Goal: Information Seeking & Learning: Learn about a topic

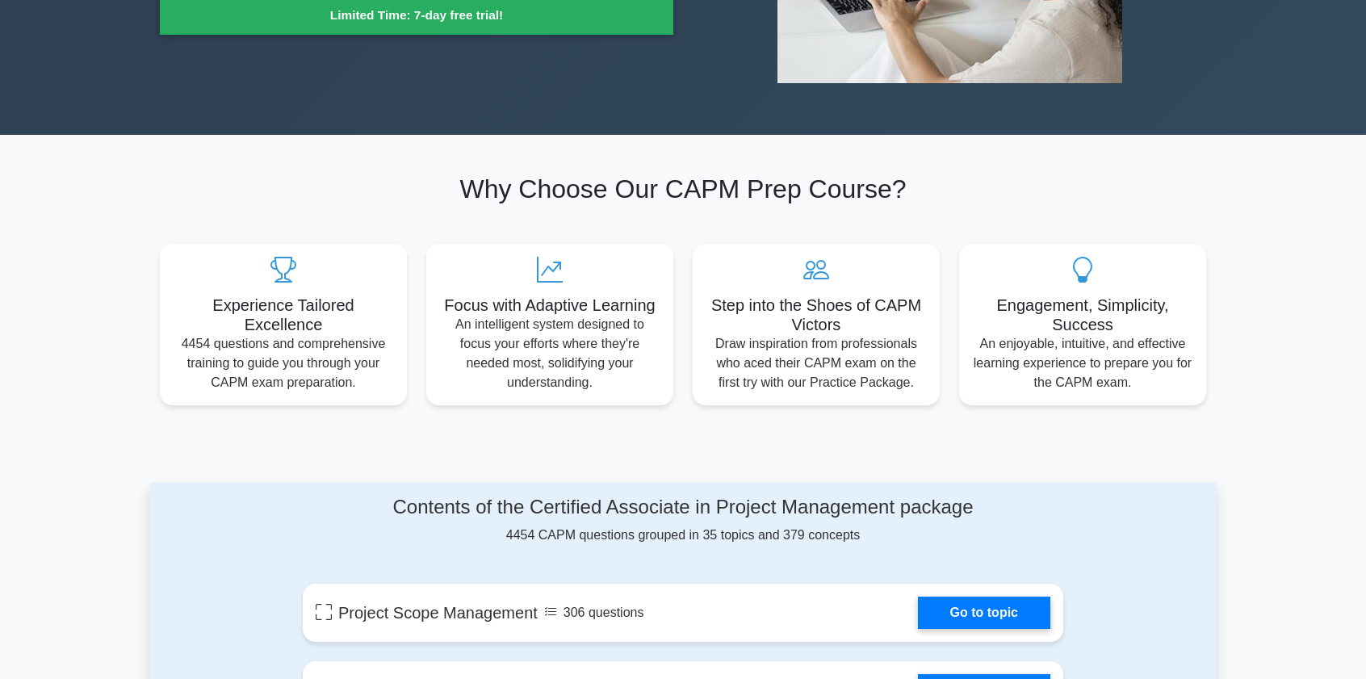
scroll to position [753, 0]
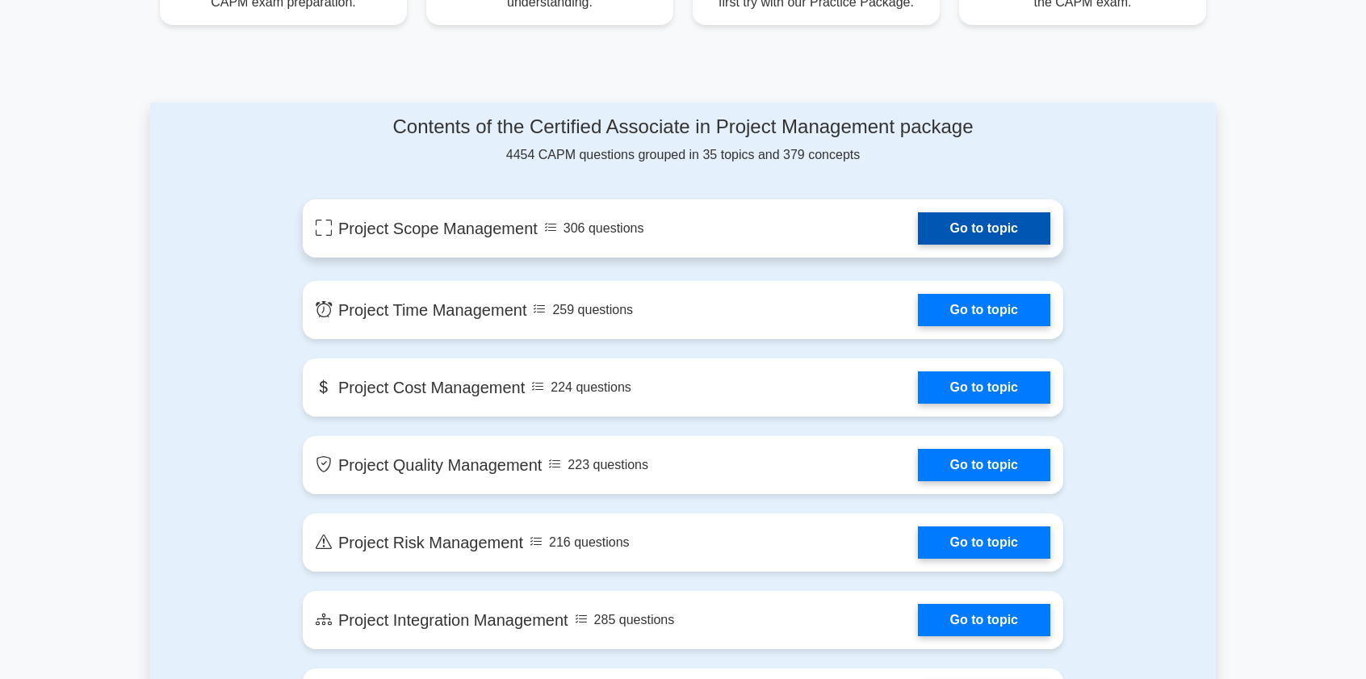
click at [972, 232] on link "Go to topic" at bounding box center [984, 228] width 132 height 32
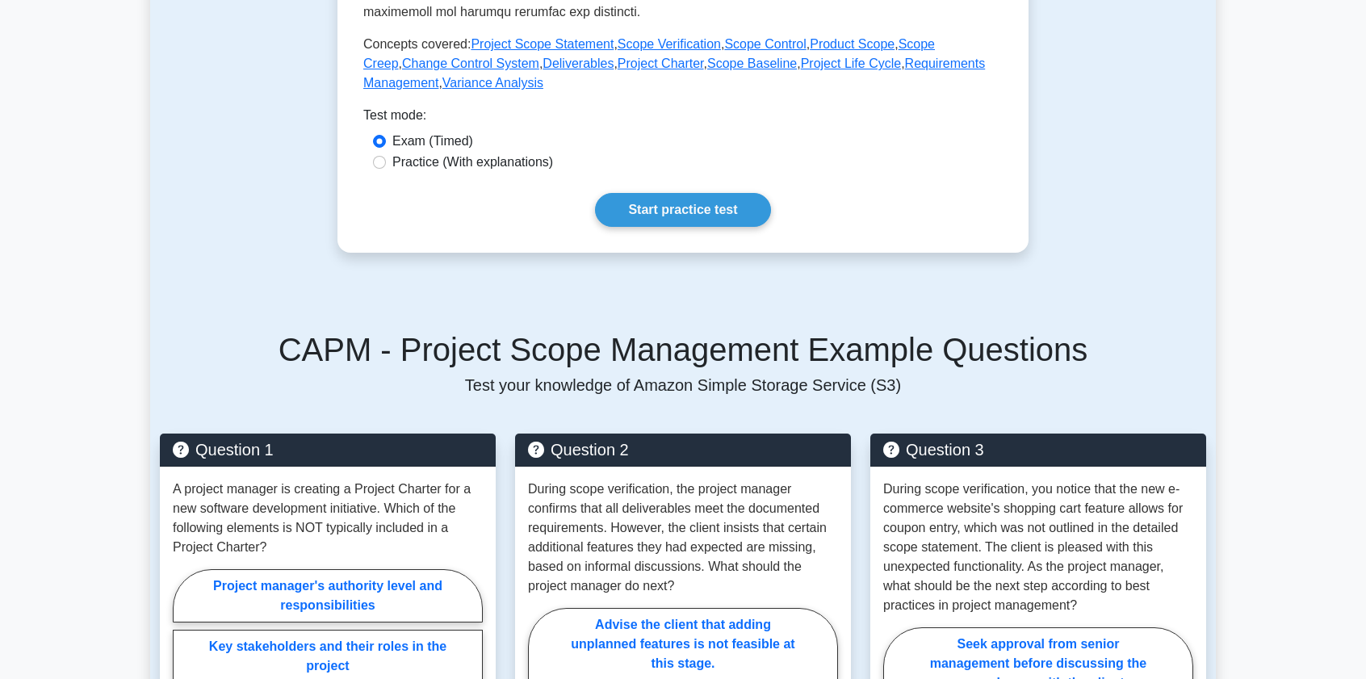
scroll to position [1130, 0]
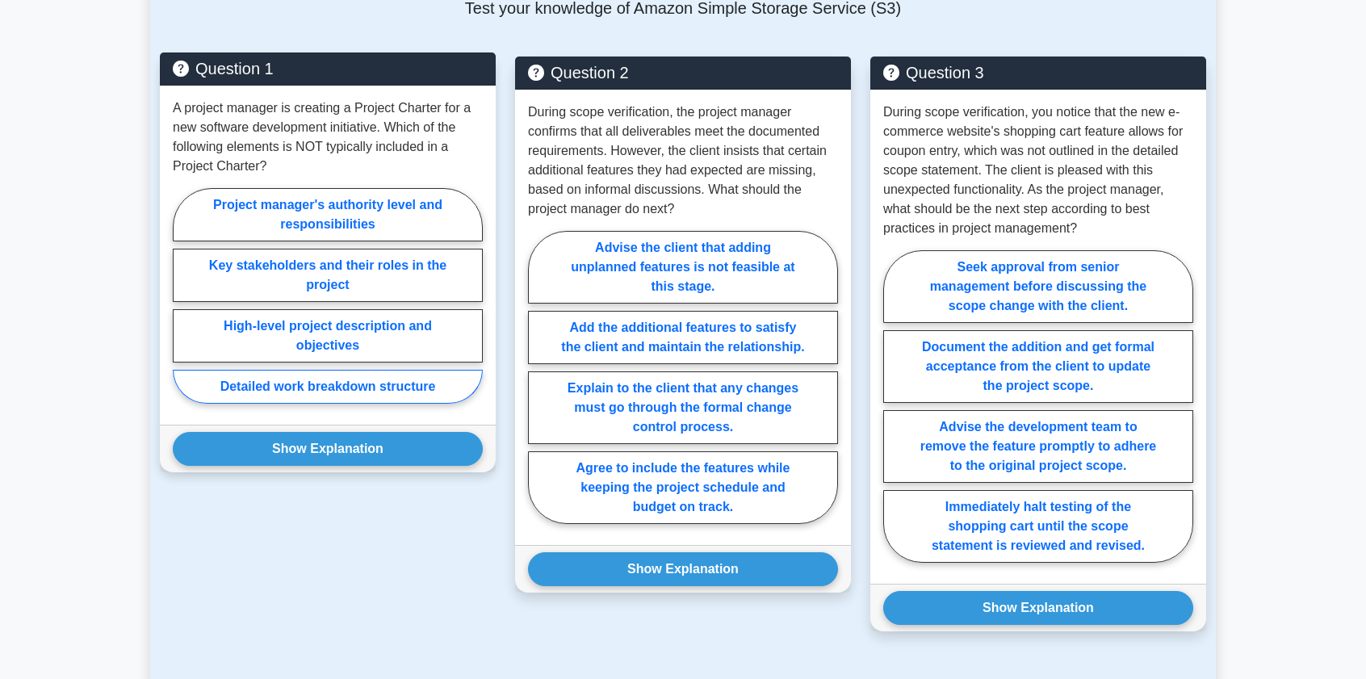
click at [266, 387] on label "Detailed work breakdown structure" at bounding box center [328, 387] width 310 height 34
click at [183, 306] on input "Detailed work breakdown structure" at bounding box center [178, 301] width 10 height 10
radio input "true"
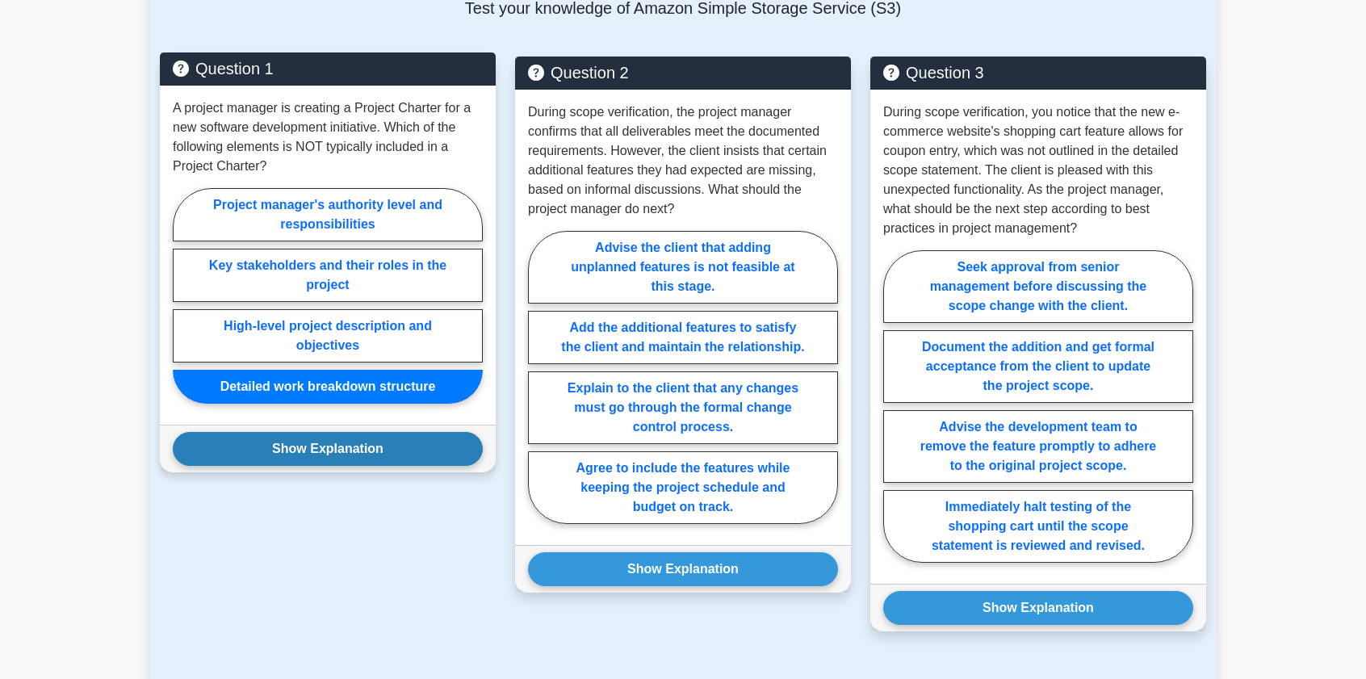
click at [400, 445] on button "Show Explanation" at bounding box center [328, 449] width 310 height 34
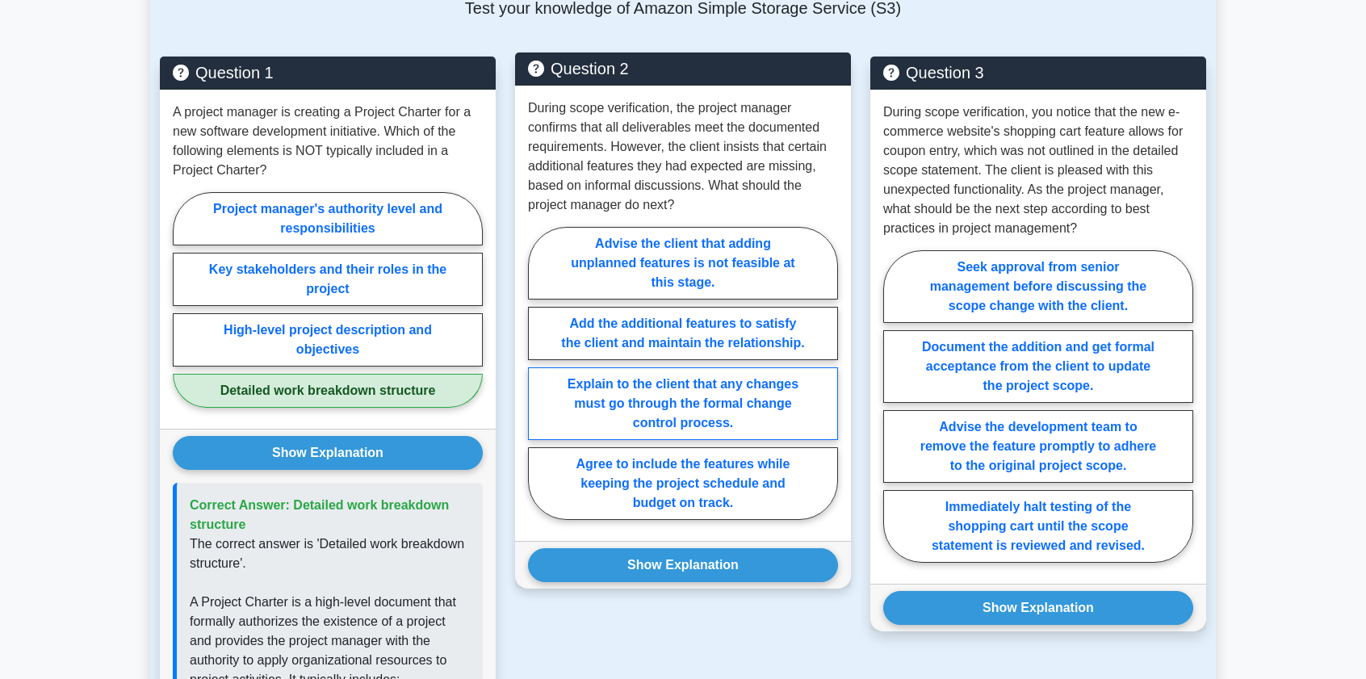
click at [723, 403] on label "Explain to the client that any changes must go through the formal change contro…" at bounding box center [683, 403] width 310 height 73
click at [539, 384] on input "Explain to the client that any changes must go through the formal change contro…" at bounding box center [533, 378] width 10 height 10
radio input "true"
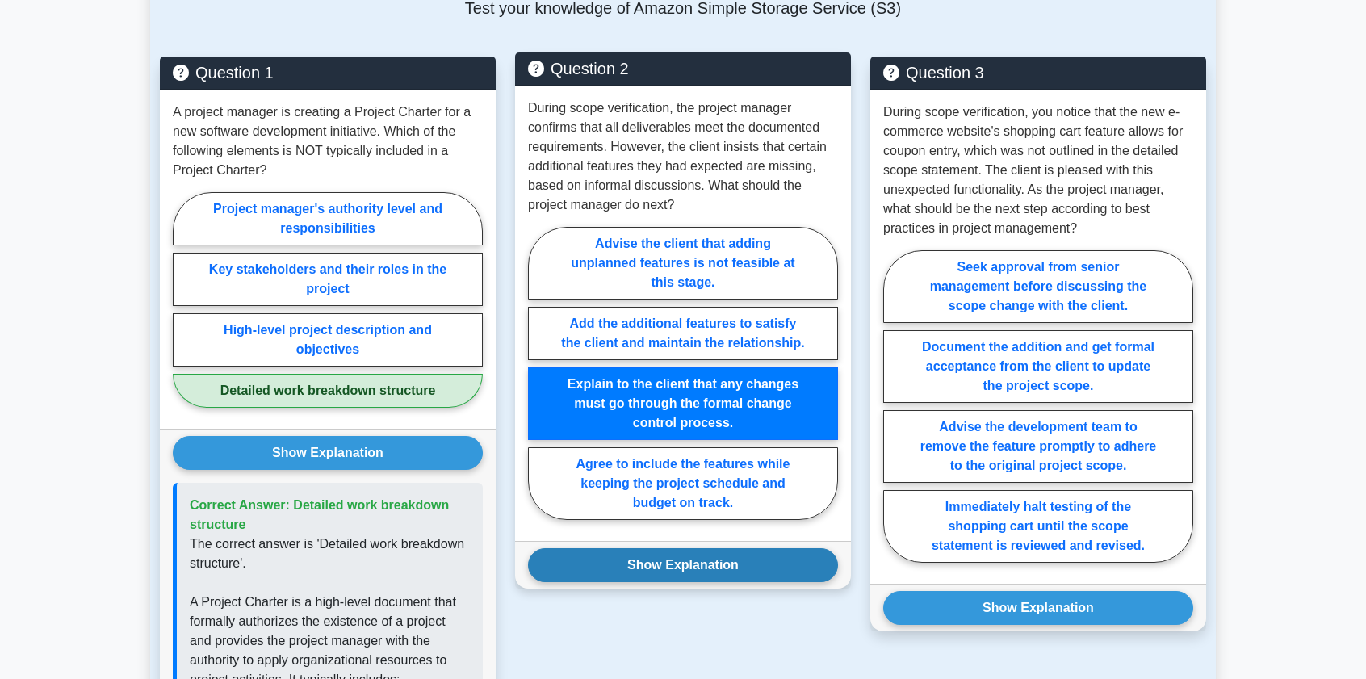
click at [730, 552] on button "Show Explanation" at bounding box center [683, 565] width 310 height 34
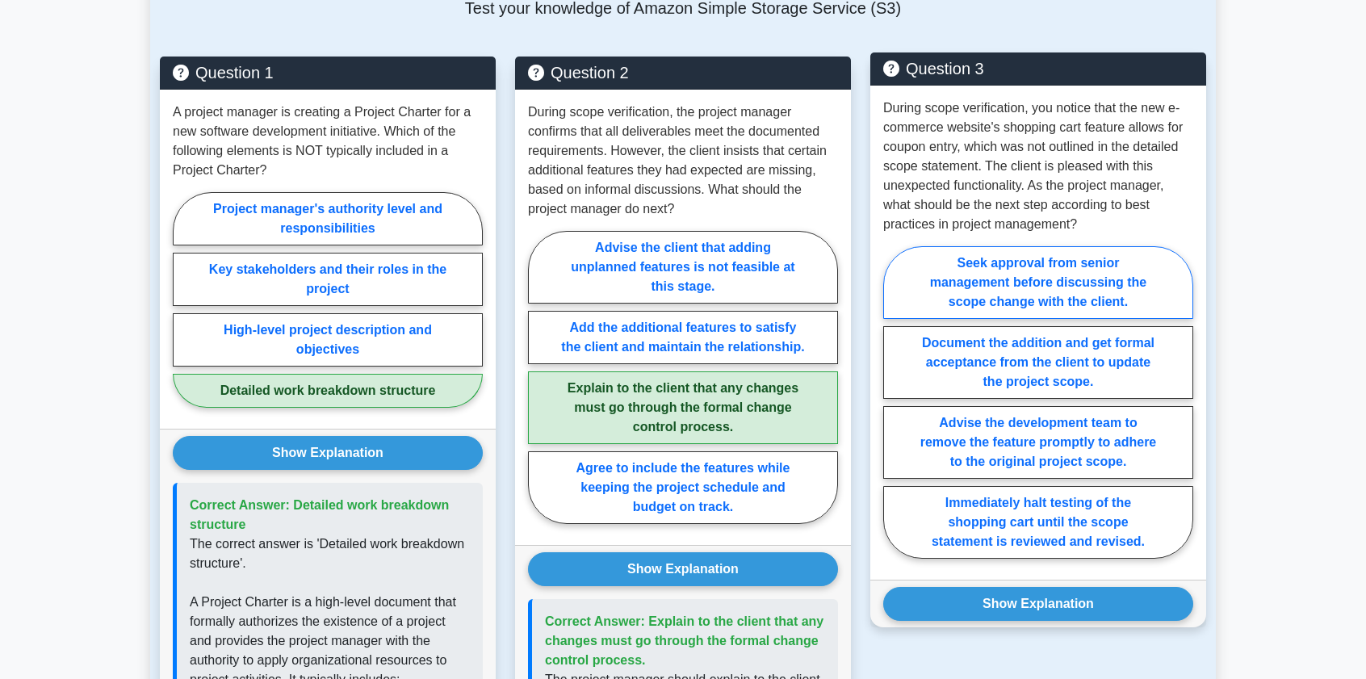
click at [1025, 291] on label "Seek approval from senior management before discussing the scope change with th…" at bounding box center [1038, 282] width 310 height 73
click at [894, 402] on input "Seek approval from senior management before discussing the scope change with th…" at bounding box center [888, 407] width 10 height 10
radio input "true"
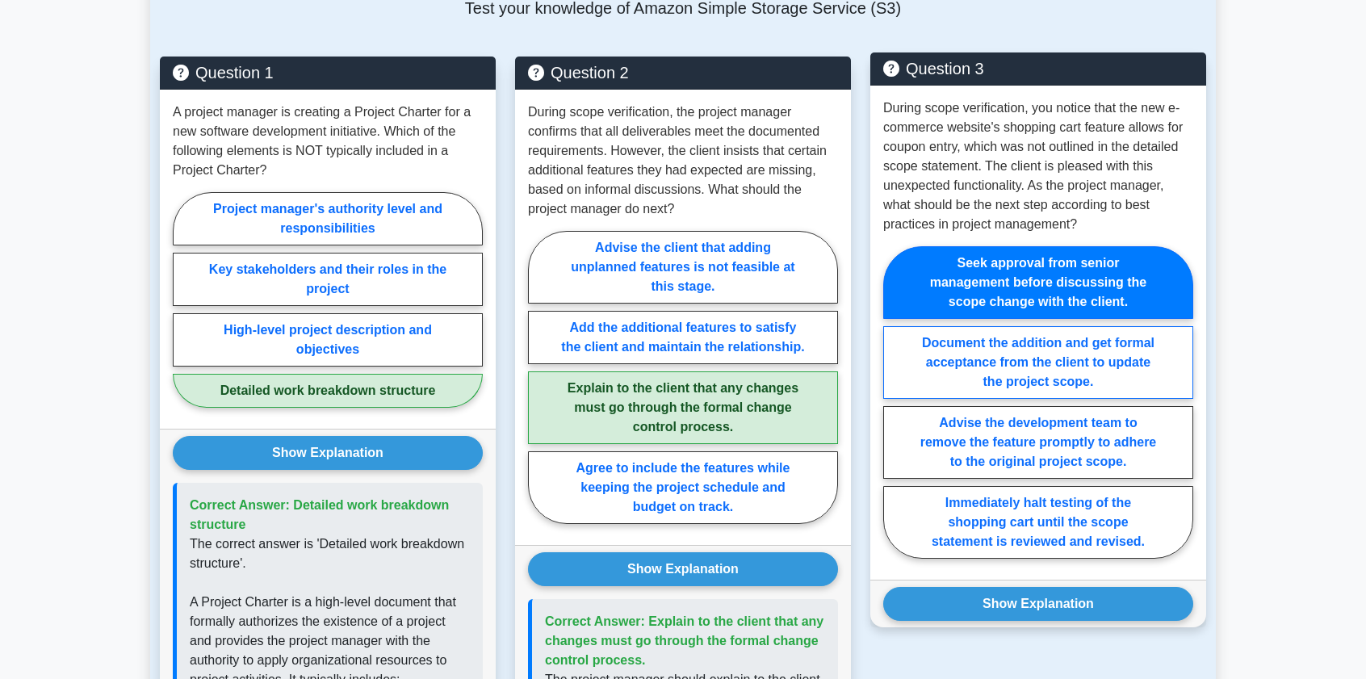
click at [1127, 372] on label "Document the addition and get formal acceptance from the client to update the p…" at bounding box center [1038, 362] width 310 height 73
click at [894, 402] on input "Document the addition and get formal acceptance from the client to update the p…" at bounding box center [888, 407] width 10 height 10
radio input "true"
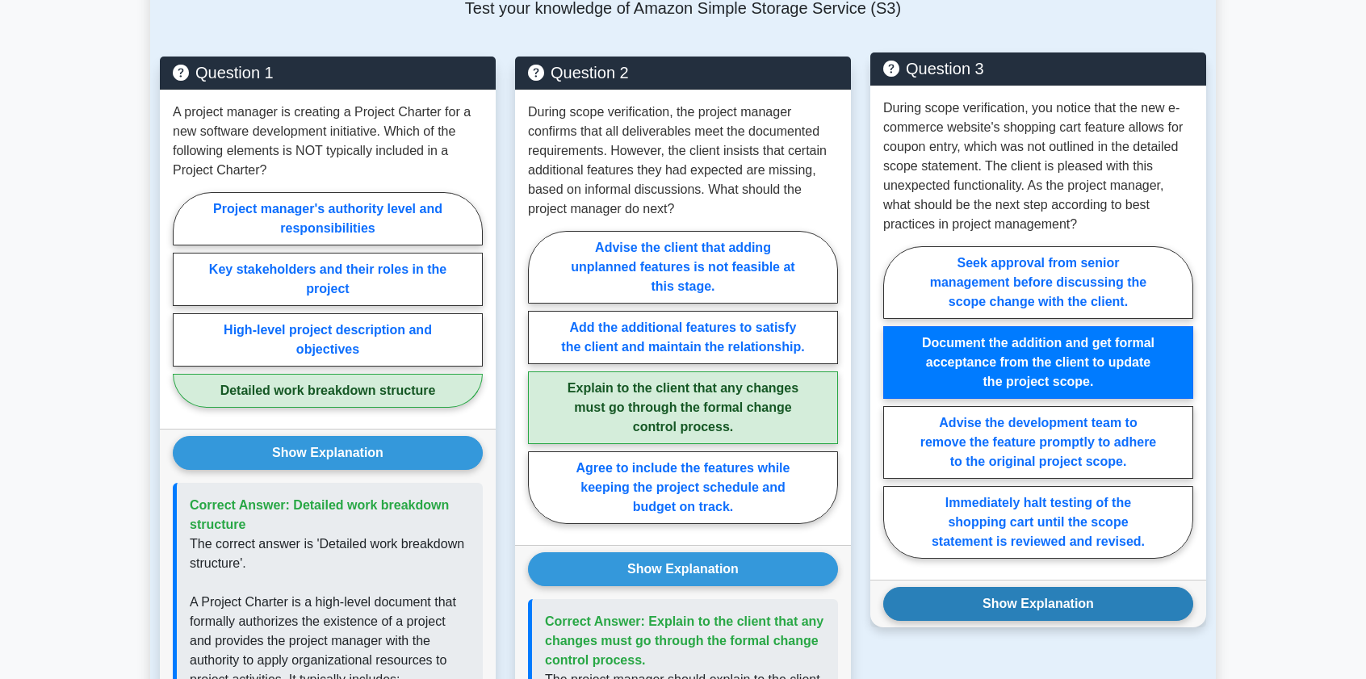
click at [1035, 616] on button "Show Explanation" at bounding box center [1038, 604] width 310 height 34
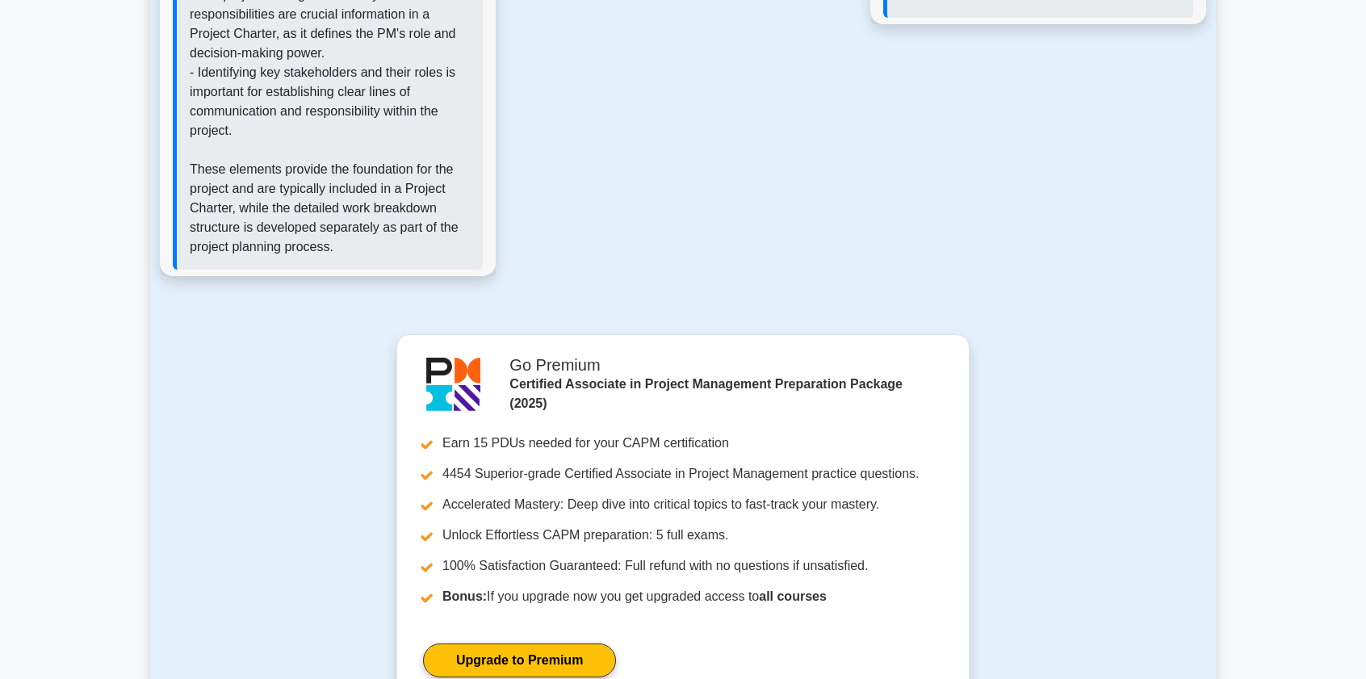
scroll to position [2637, 0]
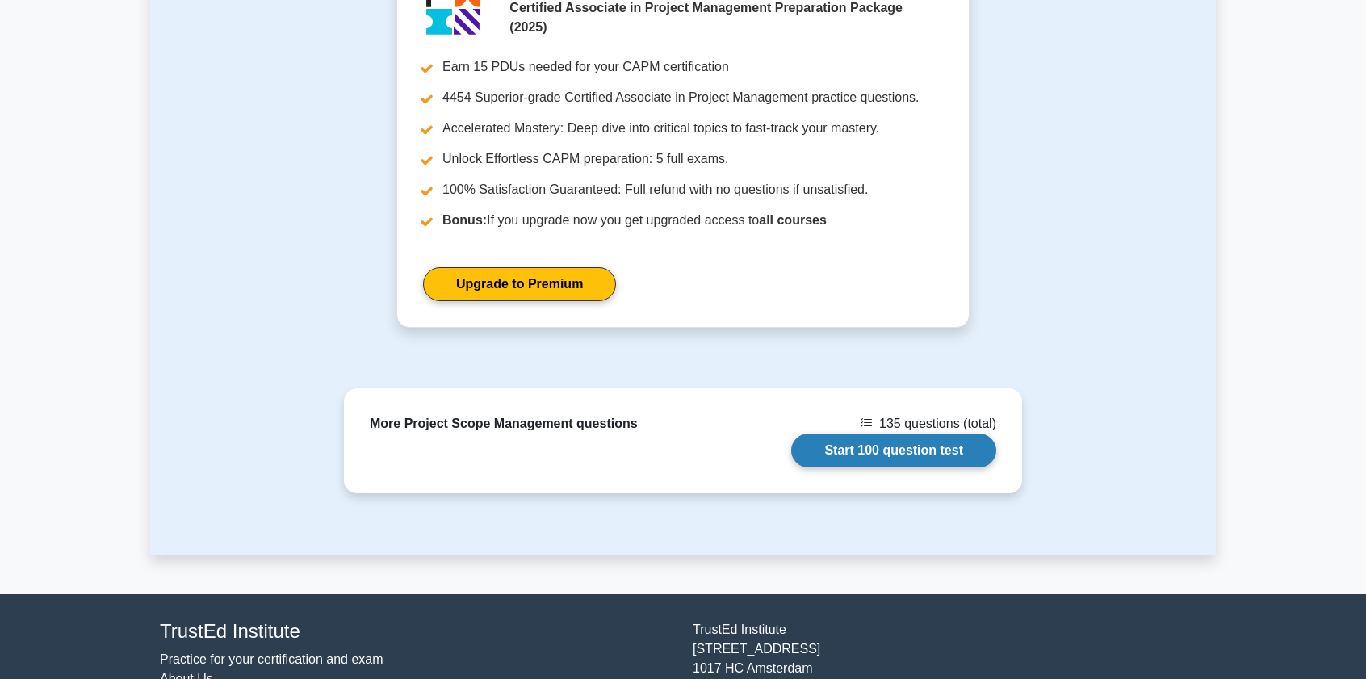
click at [915, 434] on link "Start 100 question test" at bounding box center [893, 451] width 205 height 34
click at [913, 463] on link "Start 100 question test" at bounding box center [893, 451] width 205 height 34
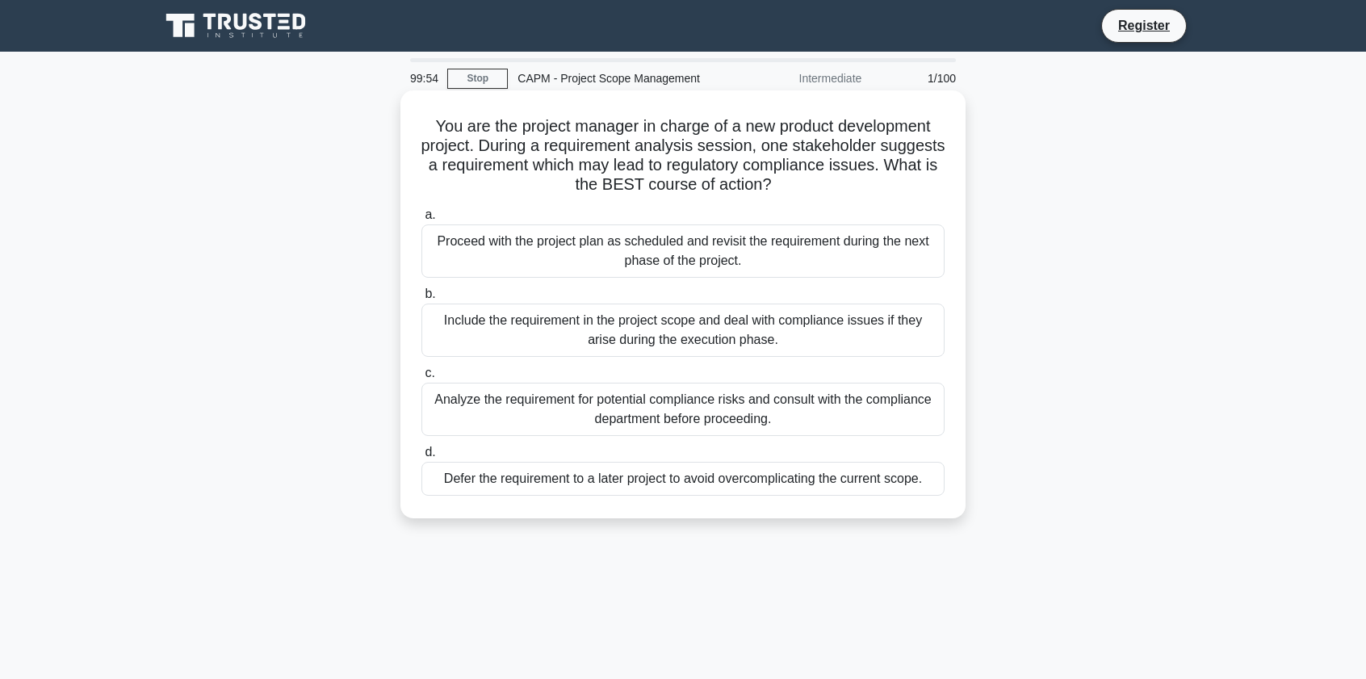
click at [567, 254] on div "Proceed with the project plan as scheduled and revisit the requirement during t…" at bounding box center [682, 250] width 523 height 53
click at [421, 220] on input "a. Proceed with the project plan as scheduled and revisit the requirement durin…" at bounding box center [421, 215] width 0 height 10
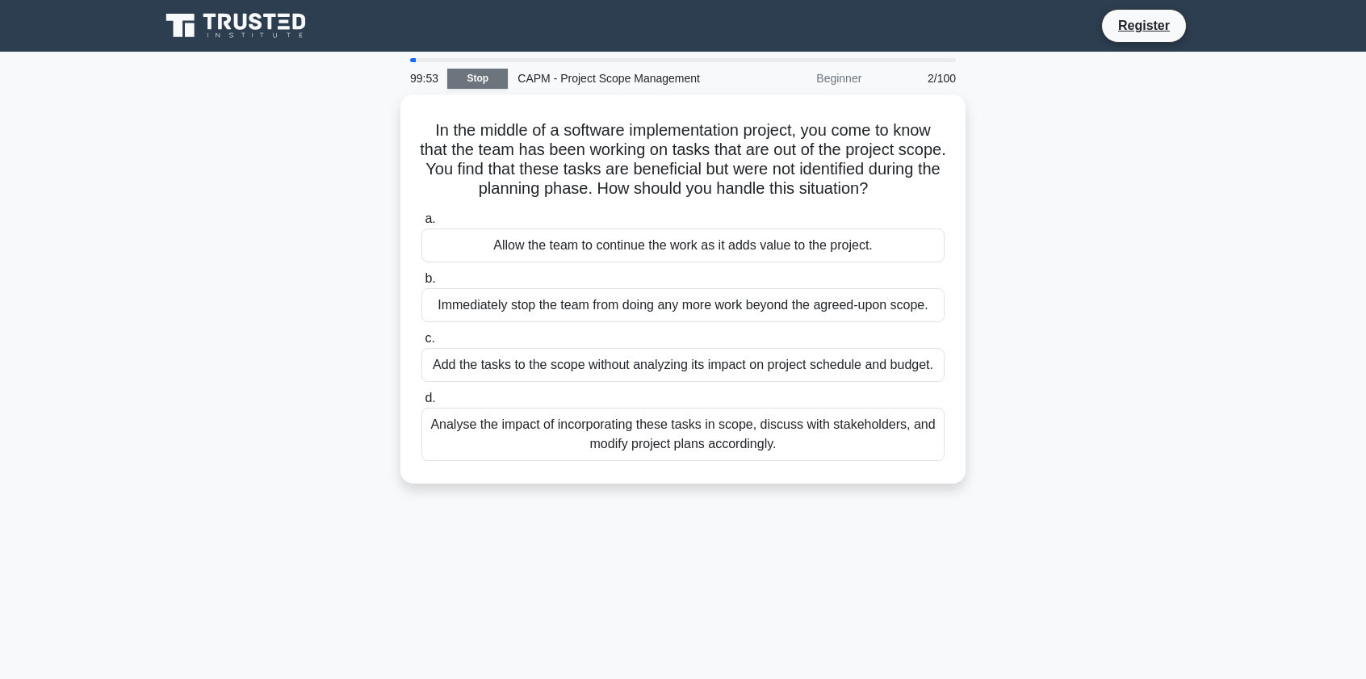
click at [471, 83] on link "Stop" at bounding box center [477, 79] width 61 height 20
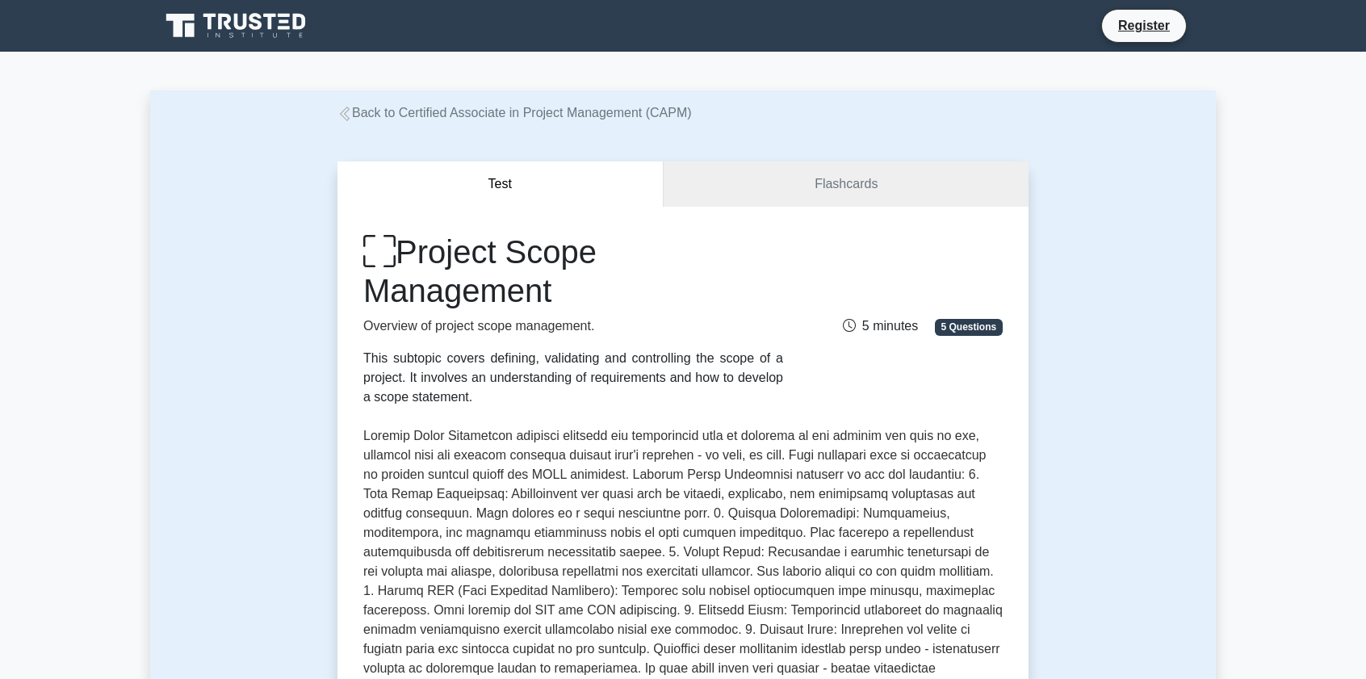
click at [353, 117] on link "Back to Certified Associate in Project Management (CAPM)" at bounding box center [515, 113] width 354 height 14
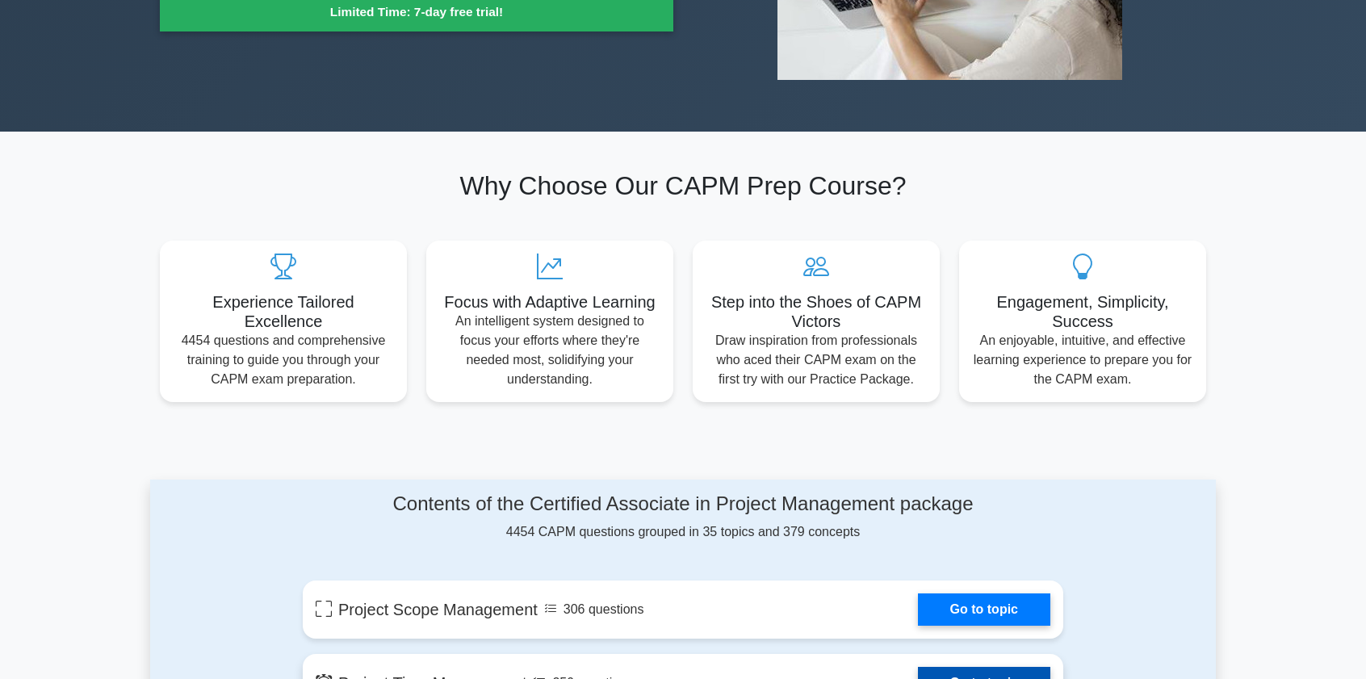
scroll to position [753, 0]
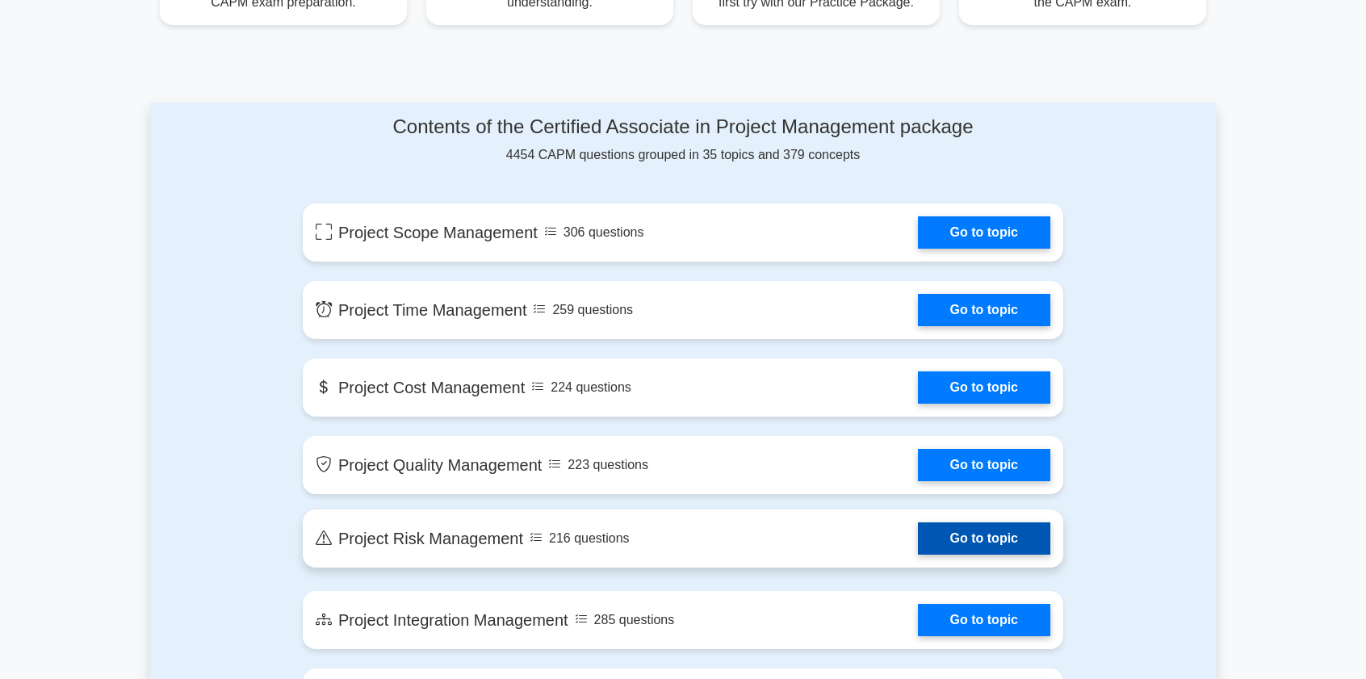
click at [971, 539] on link "Go to topic" at bounding box center [984, 538] width 132 height 32
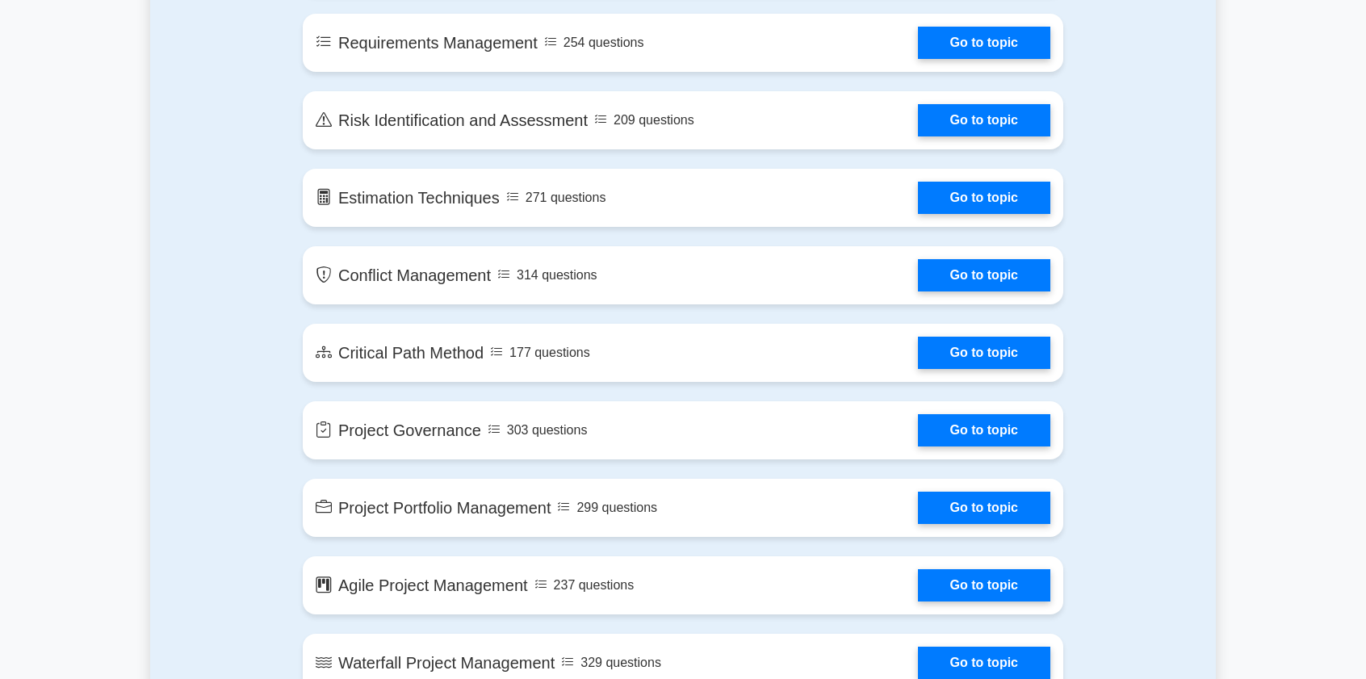
scroll to position [3391, 0]
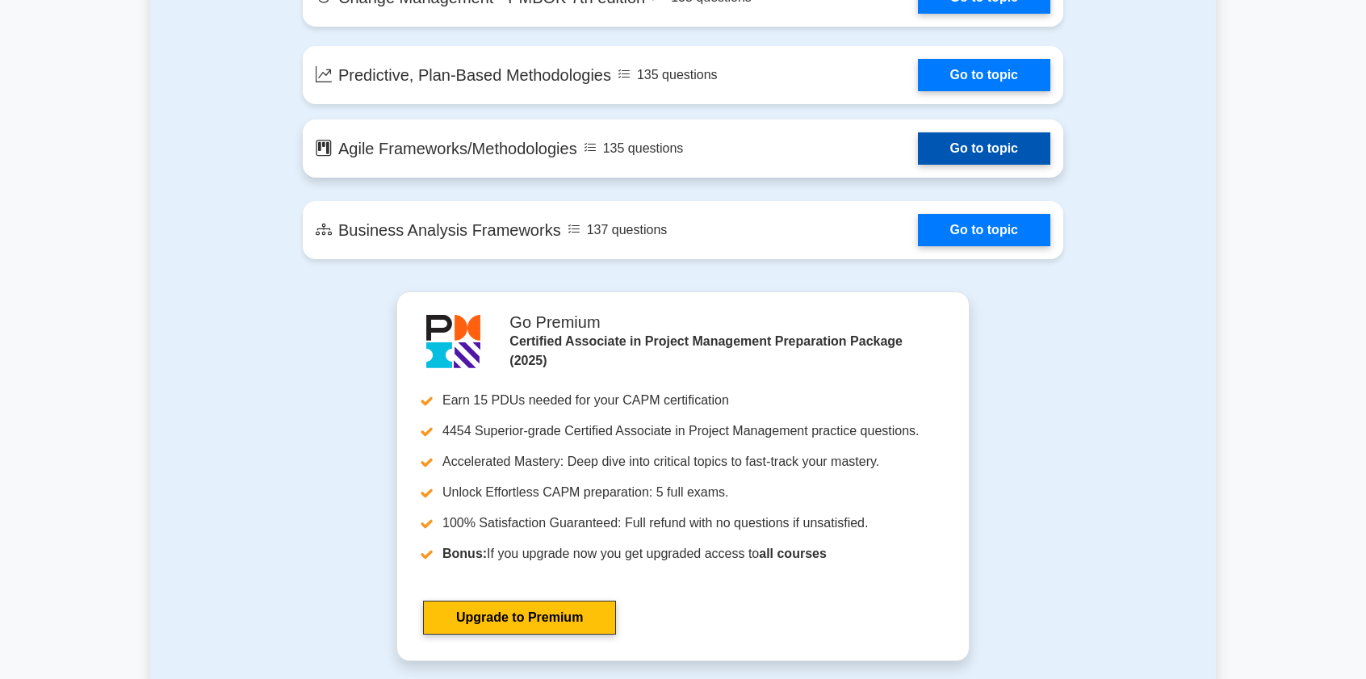
click at [996, 163] on link "Go to topic" at bounding box center [984, 148] width 132 height 32
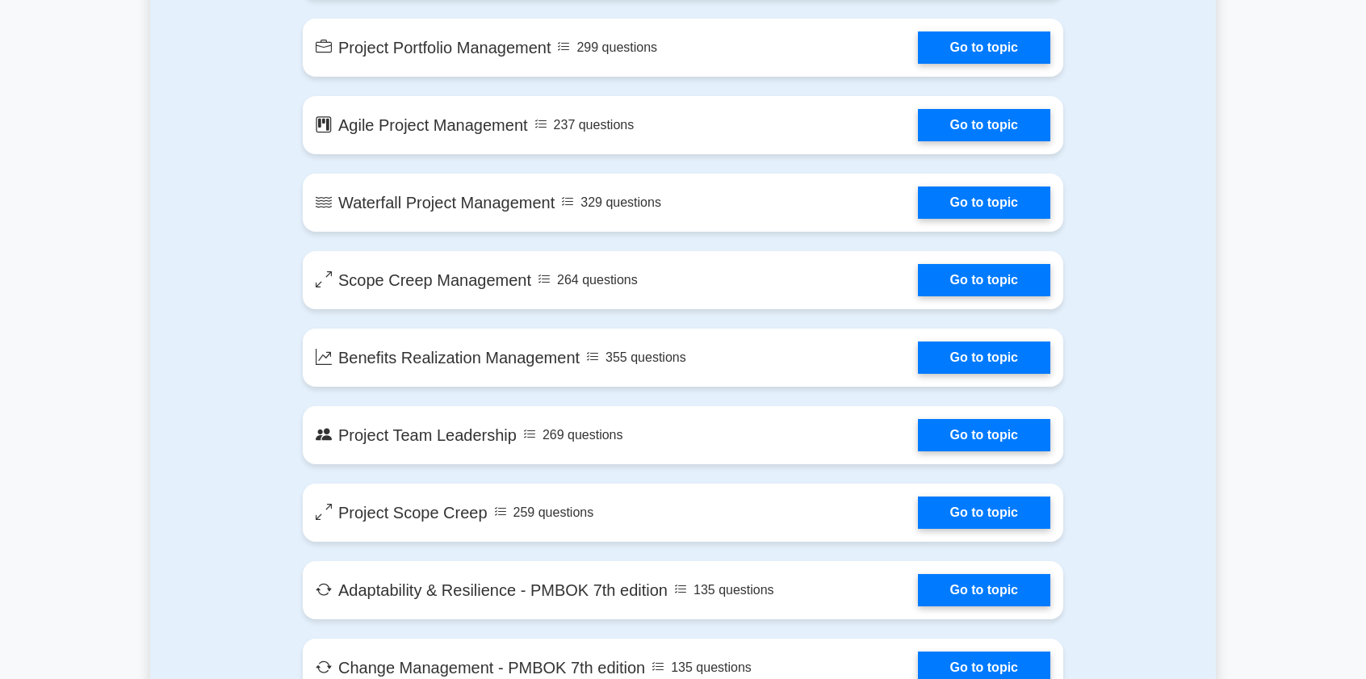
scroll to position [2637, 0]
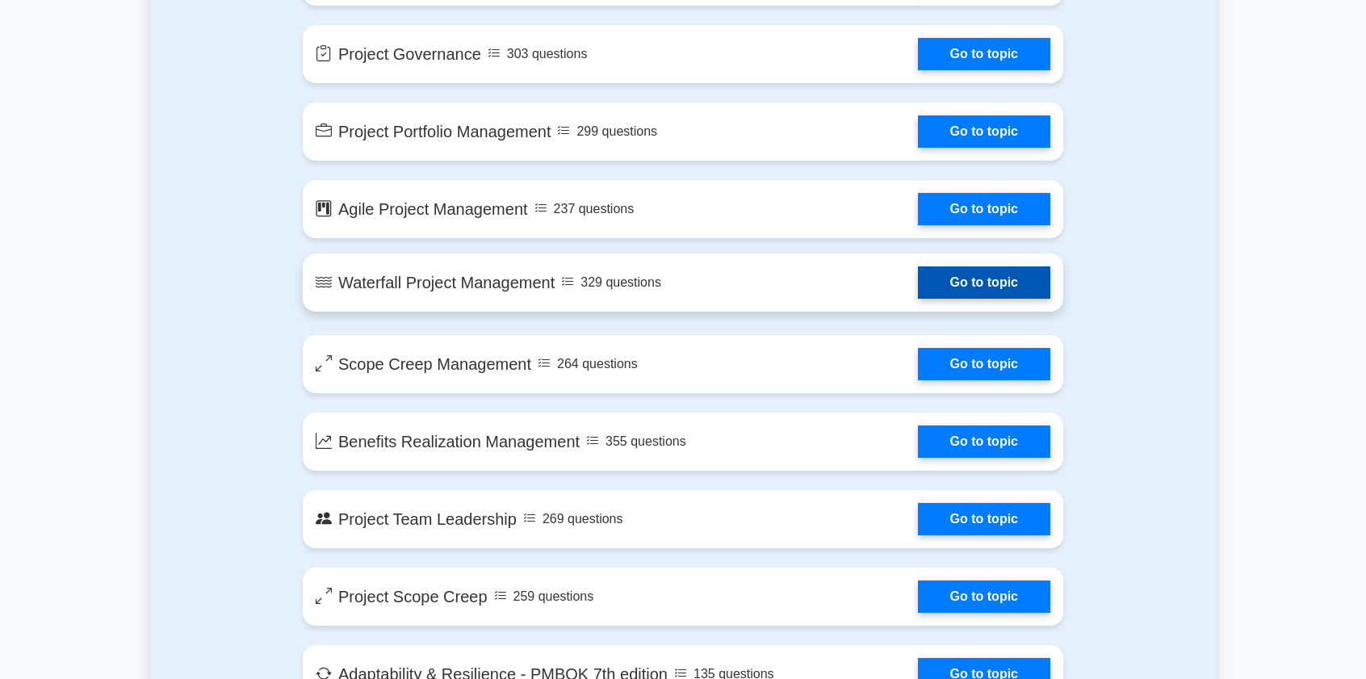
click at [950, 299] on link "Go to topic" at bounding box center [984, 282] width 132 height 32
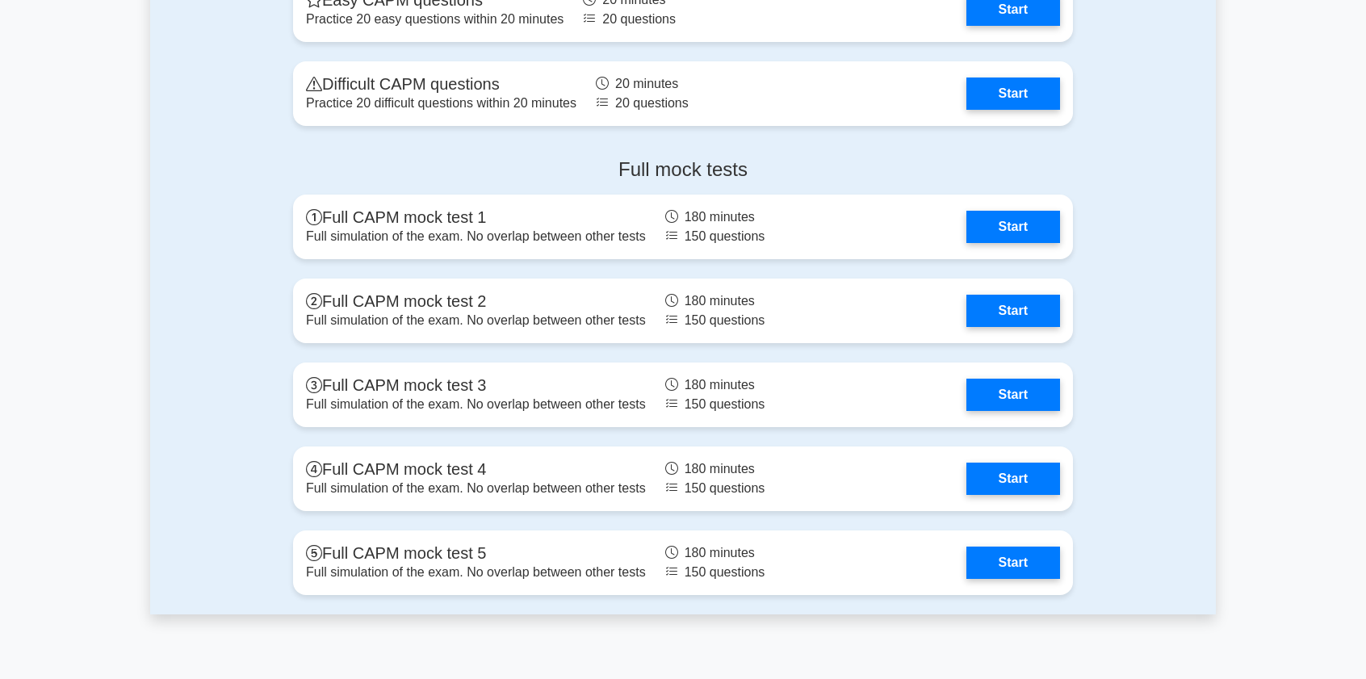
scroll to position [4145, 0]
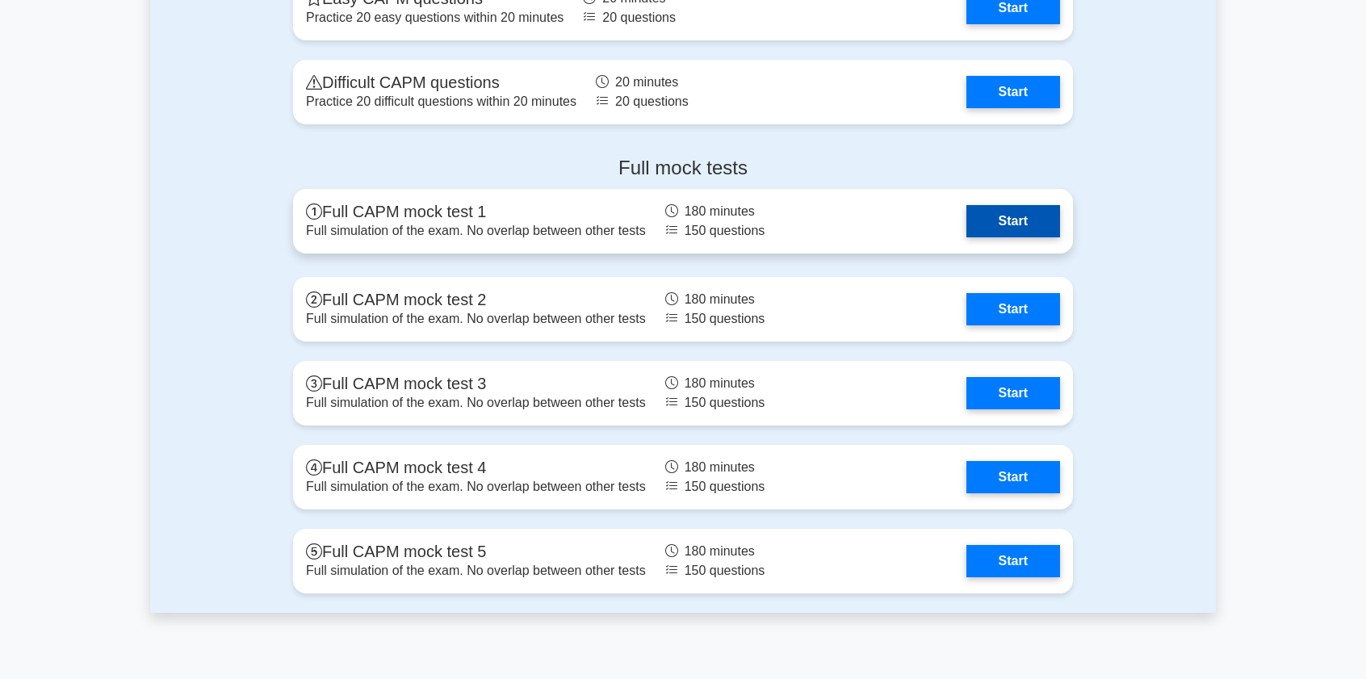
click at [967, 224] on link "Start" at bounding box center [1014, 221] width 94 height 32
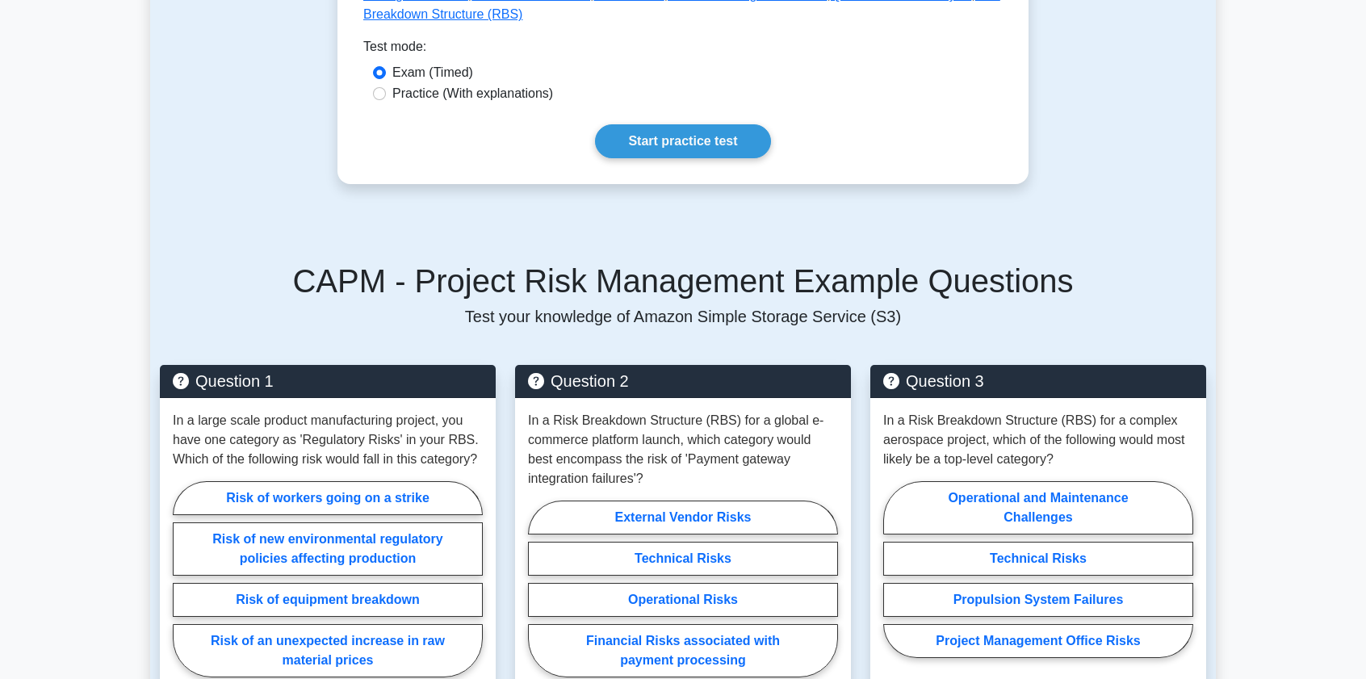
scroll to position [799, 0]
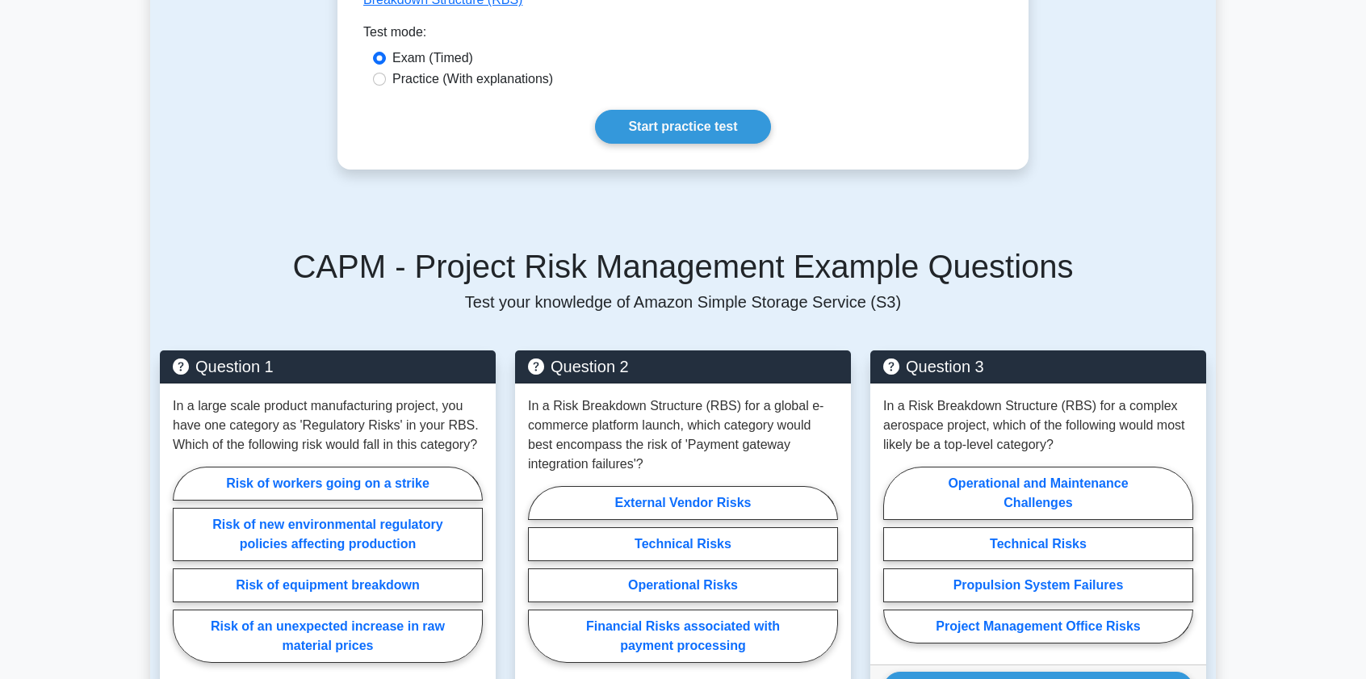
drag, startPoint x: 50, startPoint y: 226, endPoint x: 73, endPoint y: 272, distance: 51.3
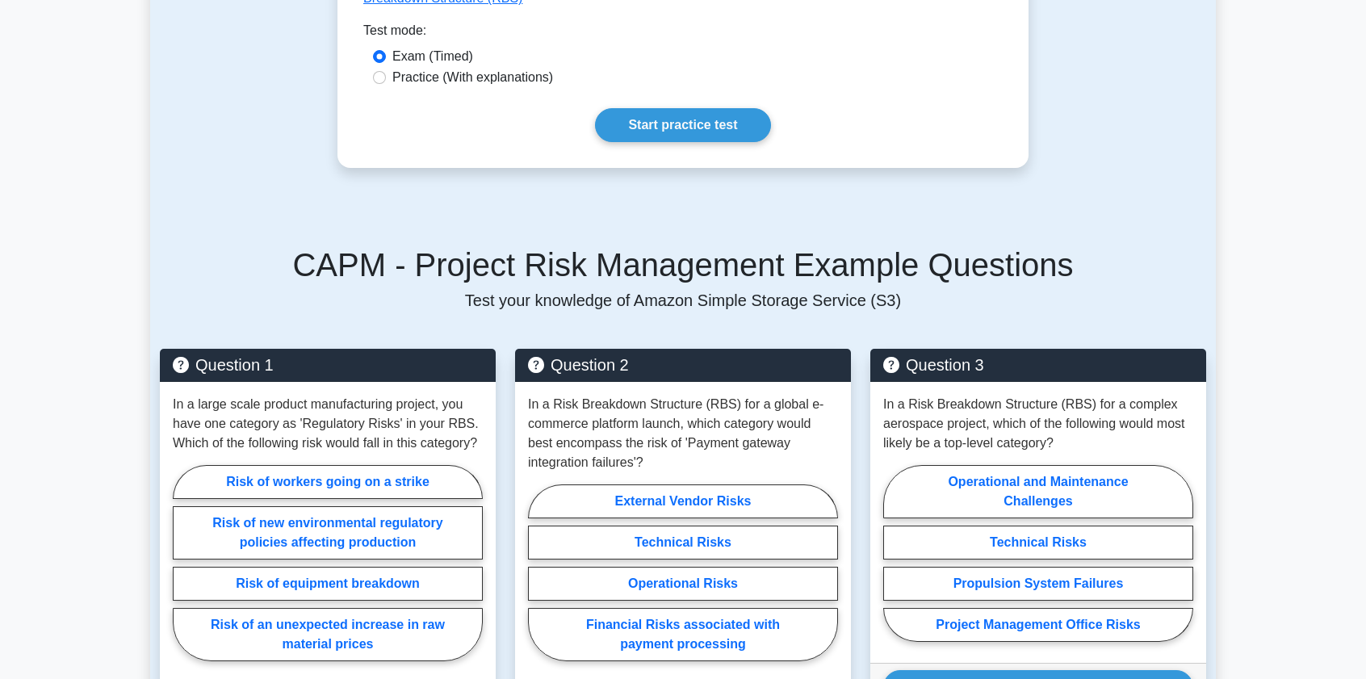
click at [73, 273] on main "Back to Certified Associate in Project Management (CAPM) Test Flashcards Projec…" at bounding box center [683, 328] width 1366 height 2153
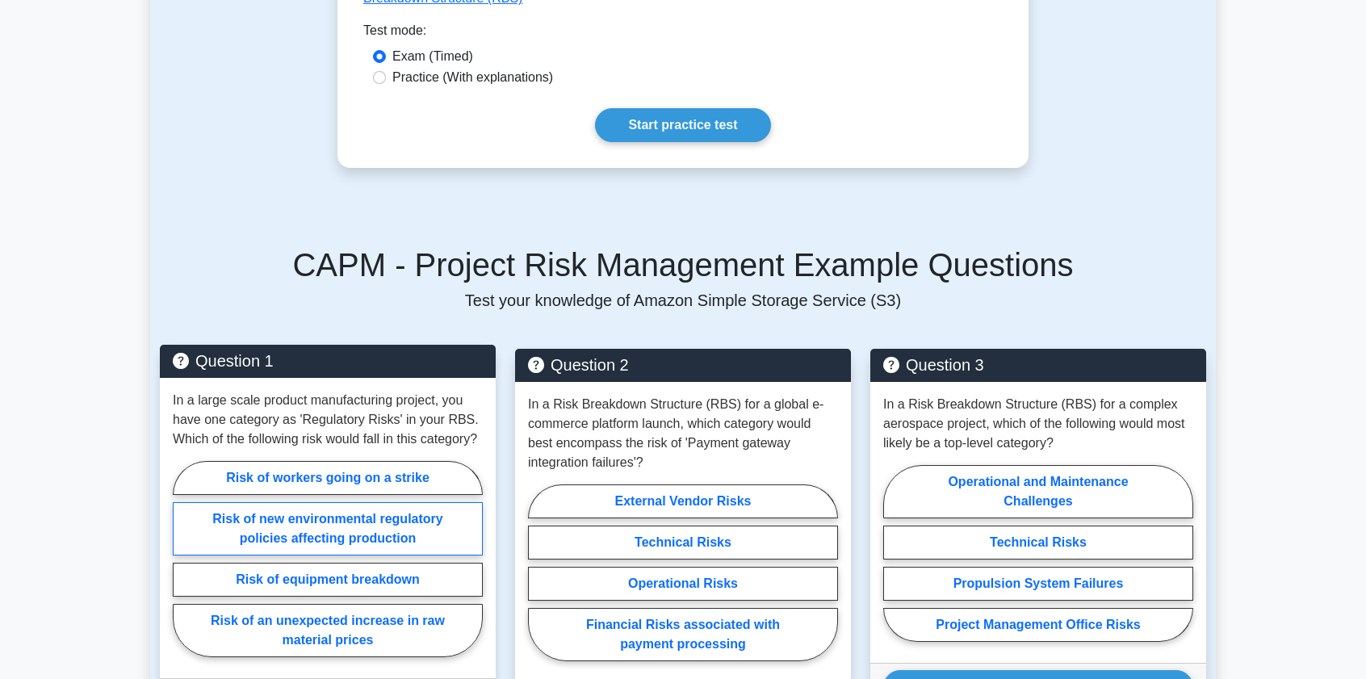
click at [220, 502] on label "Risk of new environmental regulatory policies affecting production" at bounding box center [328, 528] width 310 height 53
click at [183, 559] on input "Risk of new environmental regulatory policies affecting production" at bounding box center [178, 564] width 10 height 10
radio input "true"
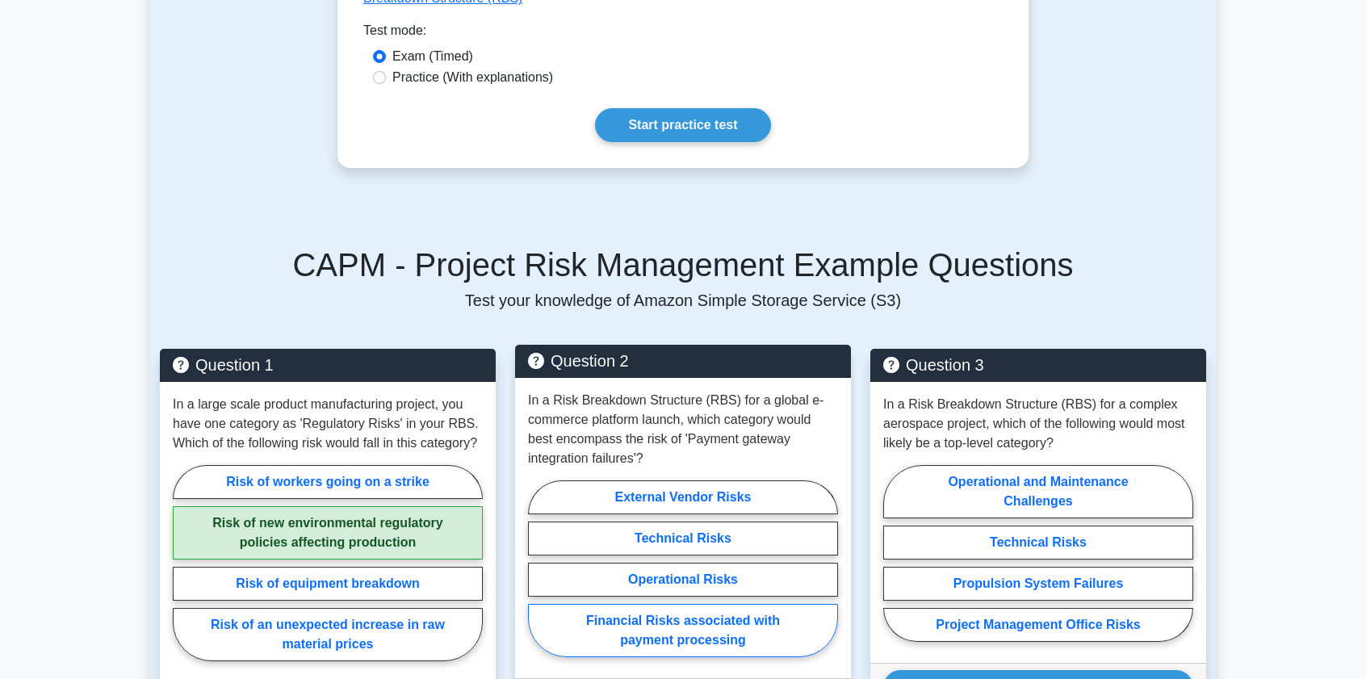
drag, startPoint x: 725, startPoint y: 586, endPoint x: 723, endPoint y: 598, distance: 11.4
click at [724, 604] on label "Financial Risks associated with payment processing" at bounding box center [683, 630] width 310 height 53
click at [539, 579] on input "Financial Risks associated with payment processing" at bounding box center [533, 573] width 10 height 10
radio input "true"
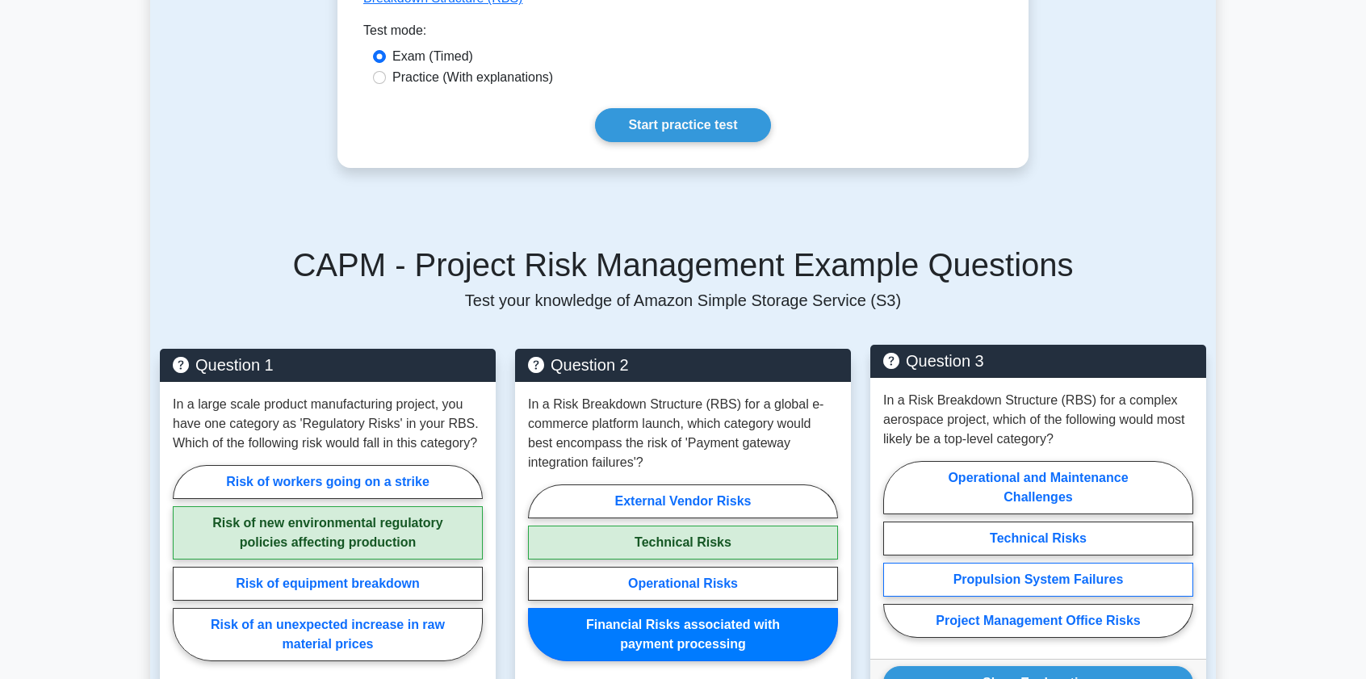
click at [1161, 563] on label "Propulsion System Failures" at bounding box center [1038, 580] width 310 height 34
click at [894, 549] on input "Propulsion System Failures" at bounding box center [888, 554] width 10 height 10
radio input "true"
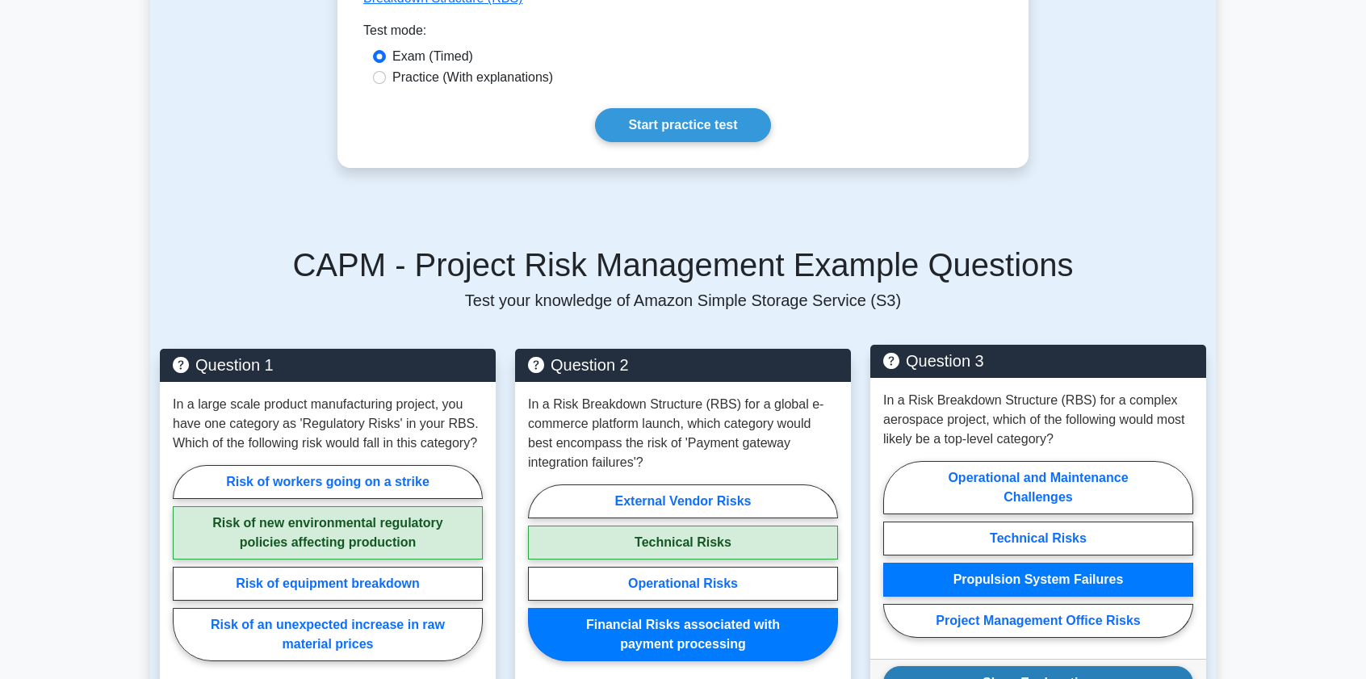
click at [1150, 666] on button "Show Explanation" at bounding box center [1038, 683] width 310 height 34
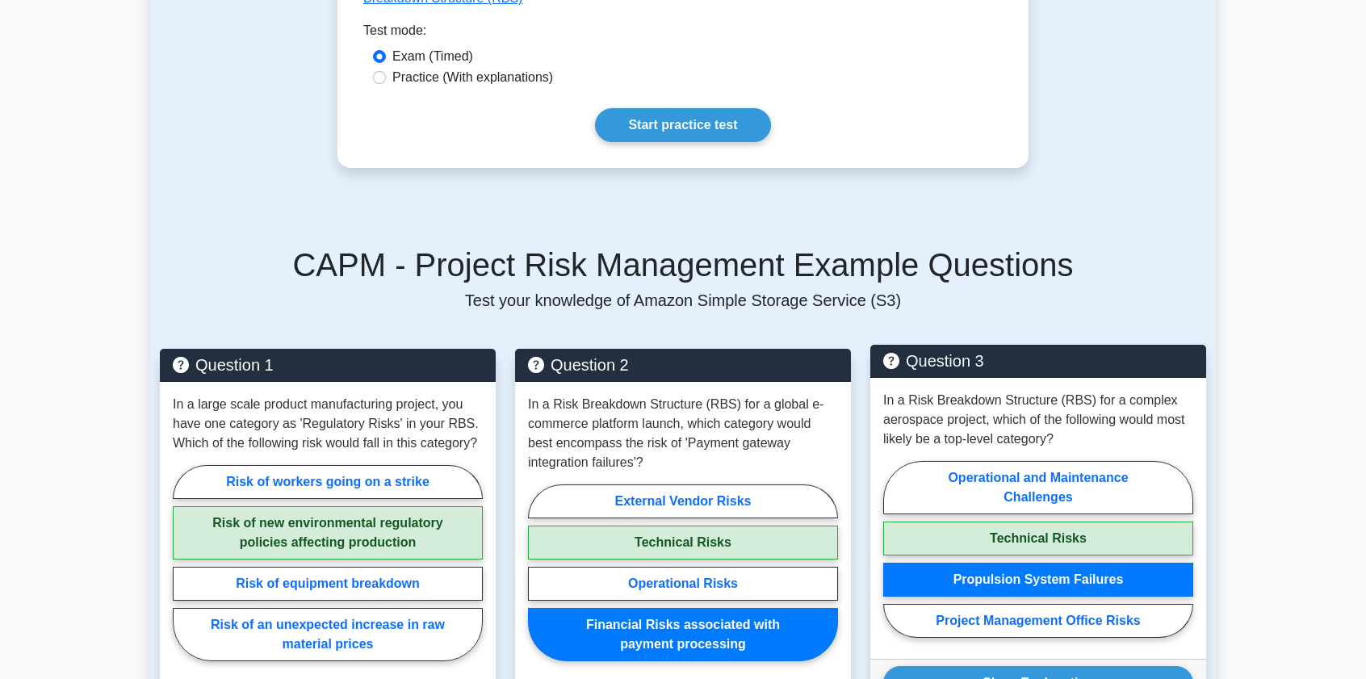
scroll to position [1176, 0]
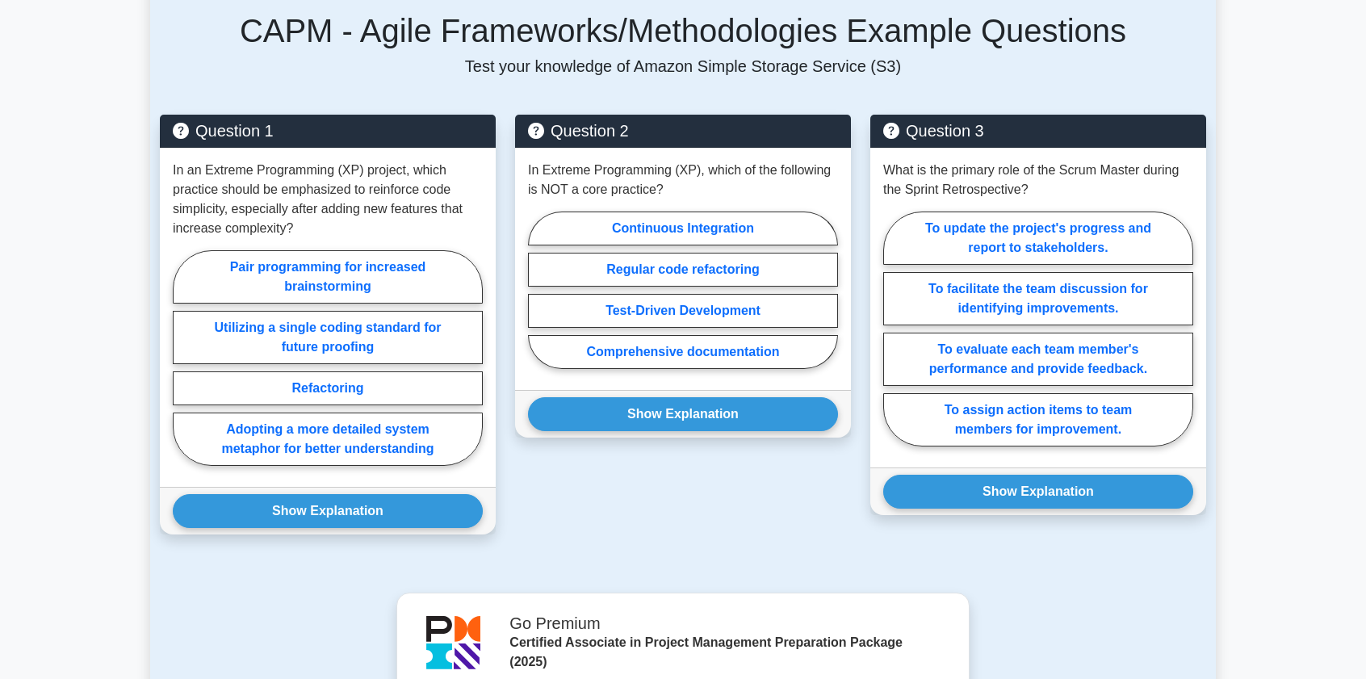
scroll to position [753, 0]
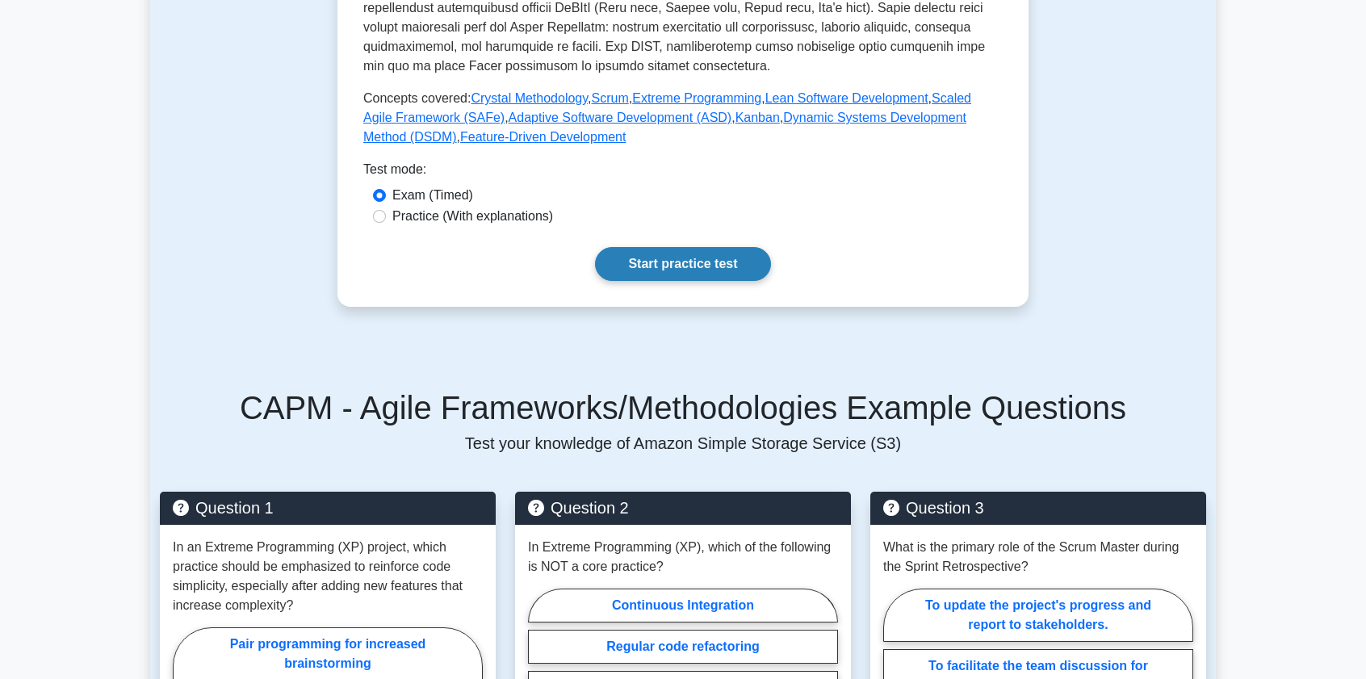
click at [723, 262] on link "Start practice test" at bounding box center [682, 264] width 175 height 34
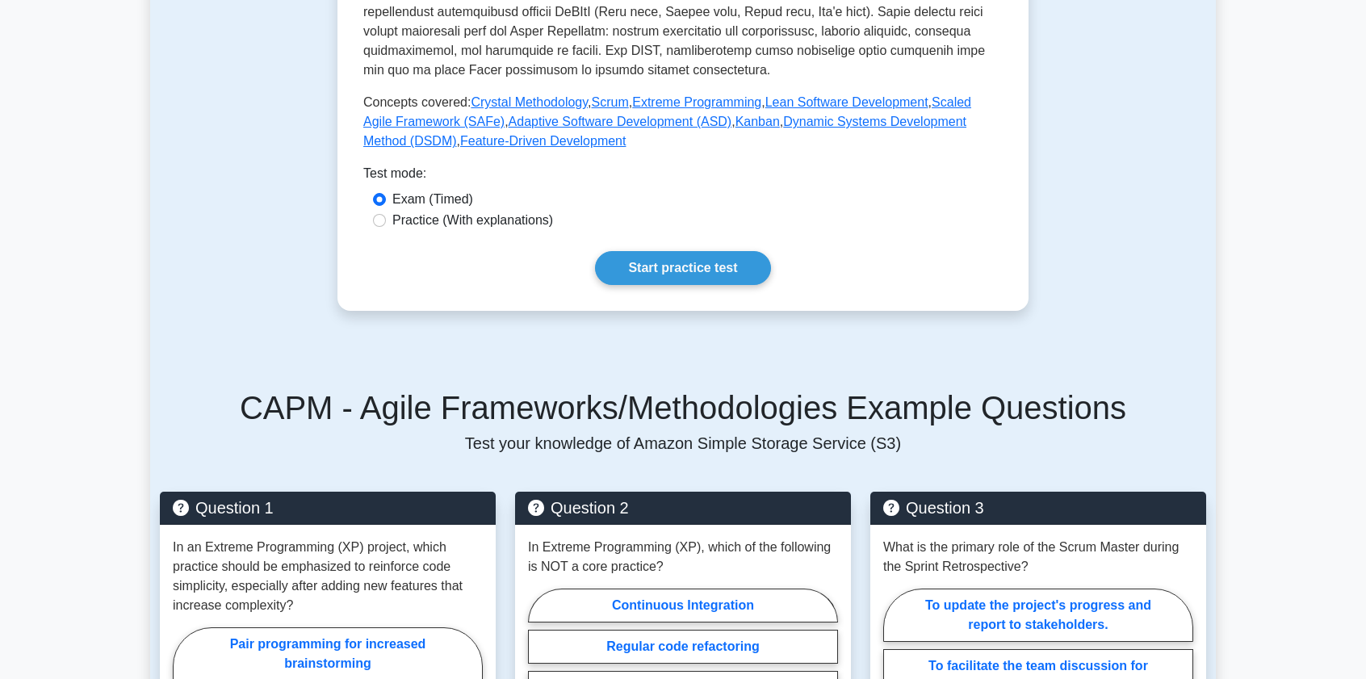
scroll to position [1130, 0]
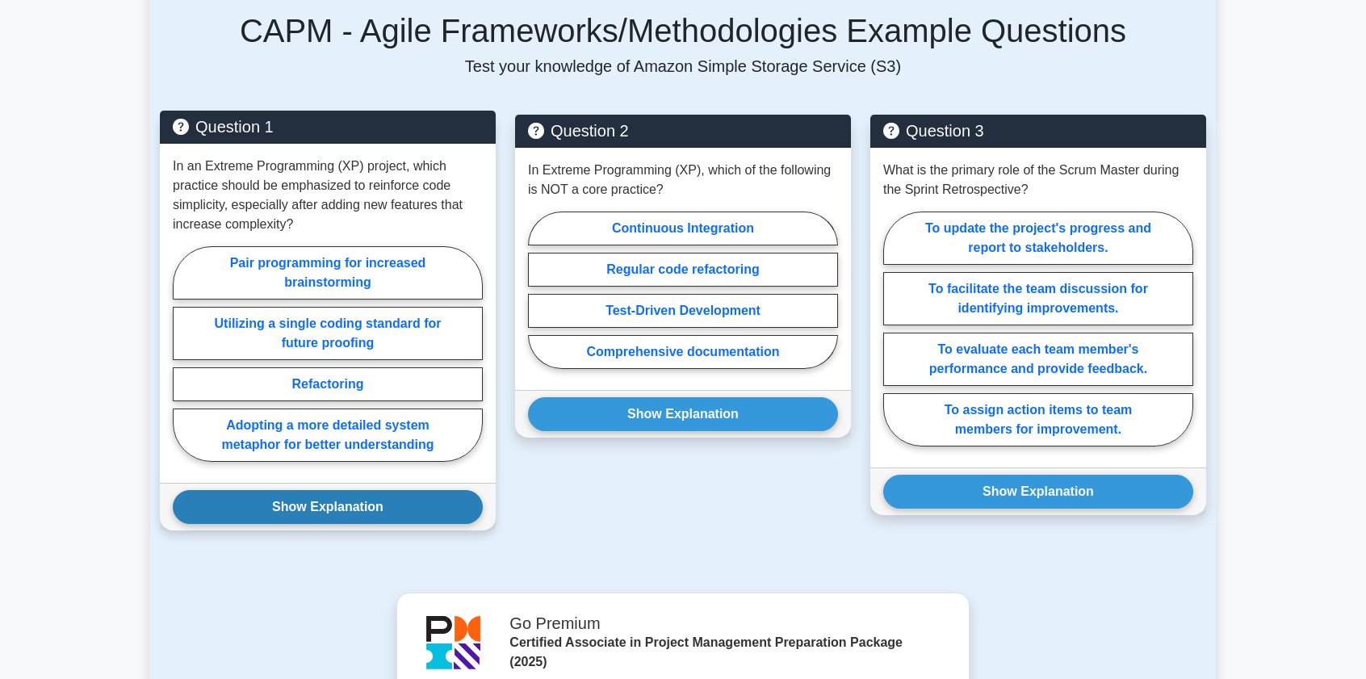
click at [275, 495] on button "Show Explanation" at bounding box center [328, 507] width 310 height 34
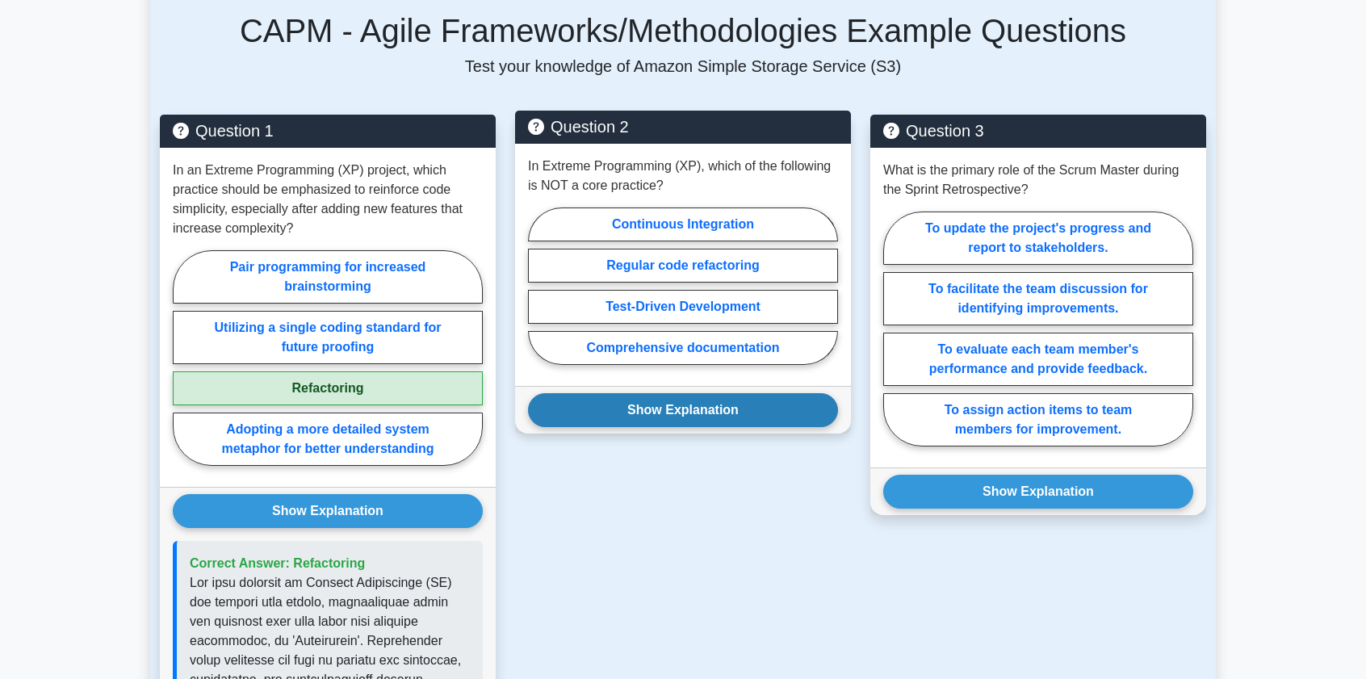
click at [698, 413] on button "Show Explanation" at bounding box center [683, 410] width 310 height 34
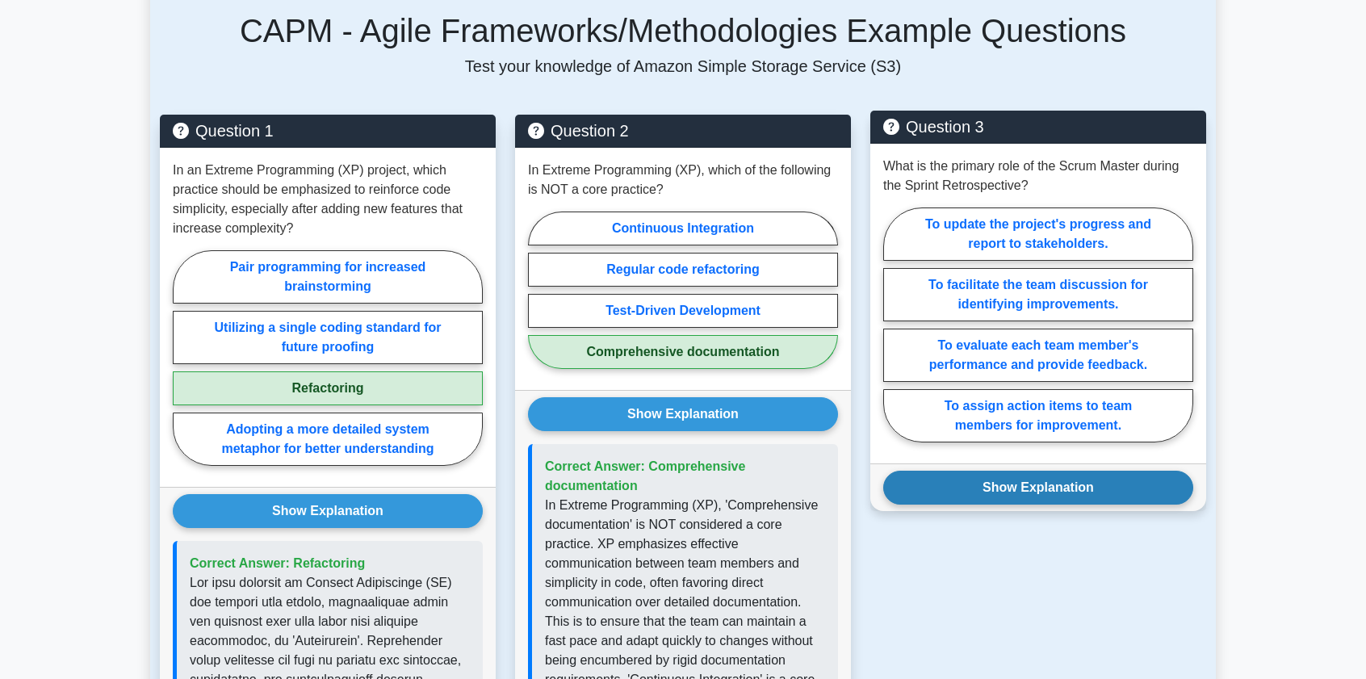
click at [964, 492] on button "Show Explanation" at bounding box center [1038, 488] width 310 height 34
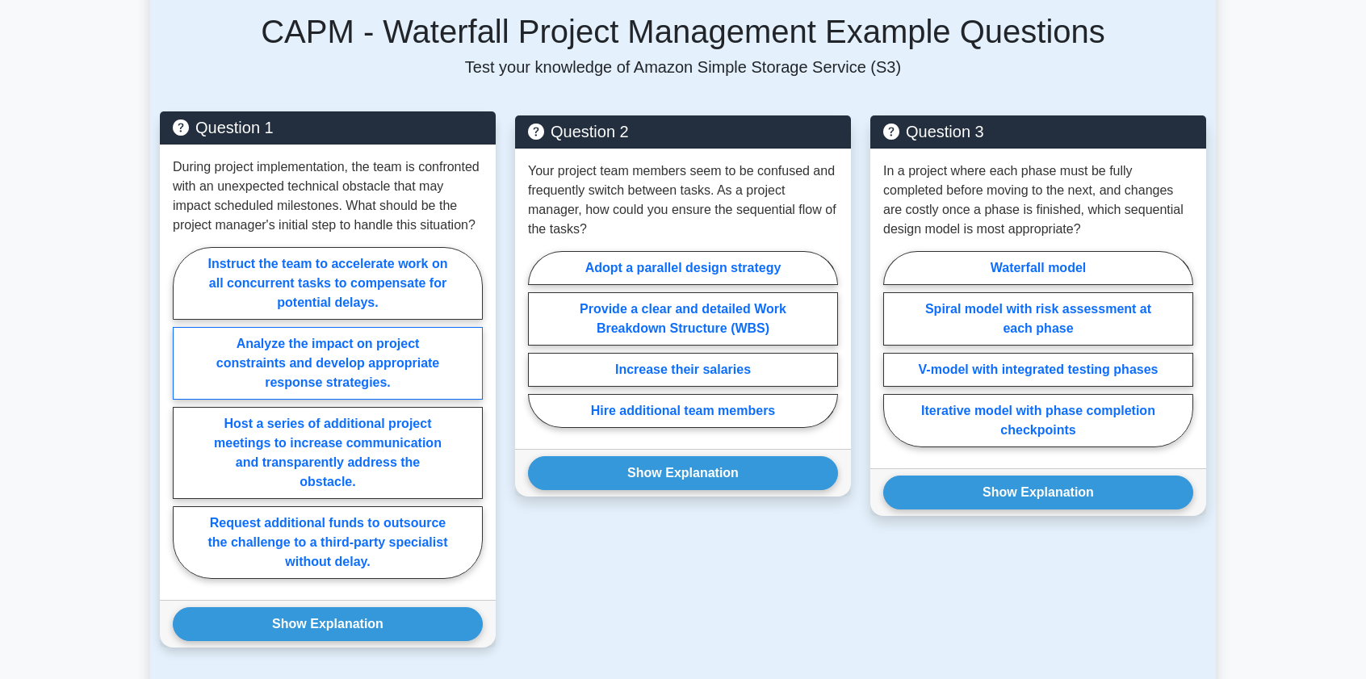
scroll to position [1130, 0]
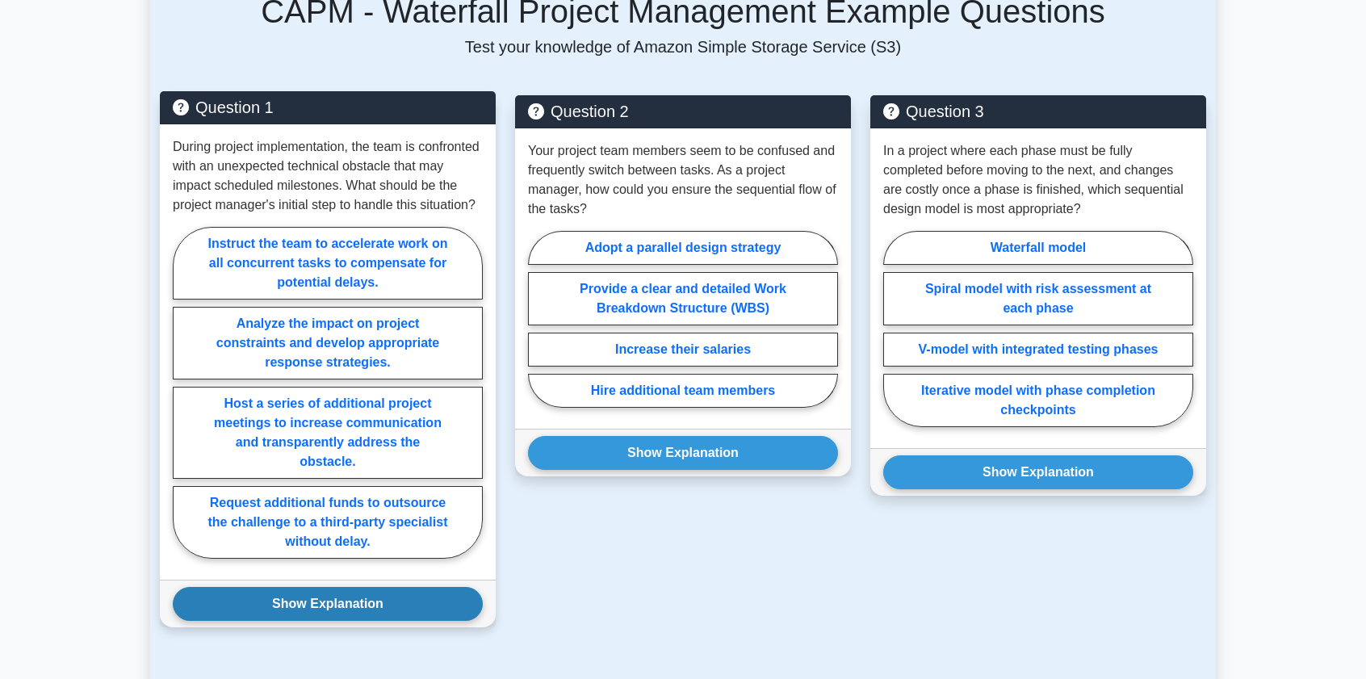
click at [321, 596] on button "Show Explanation" at bounding box center [328, 604] width 310 height 34
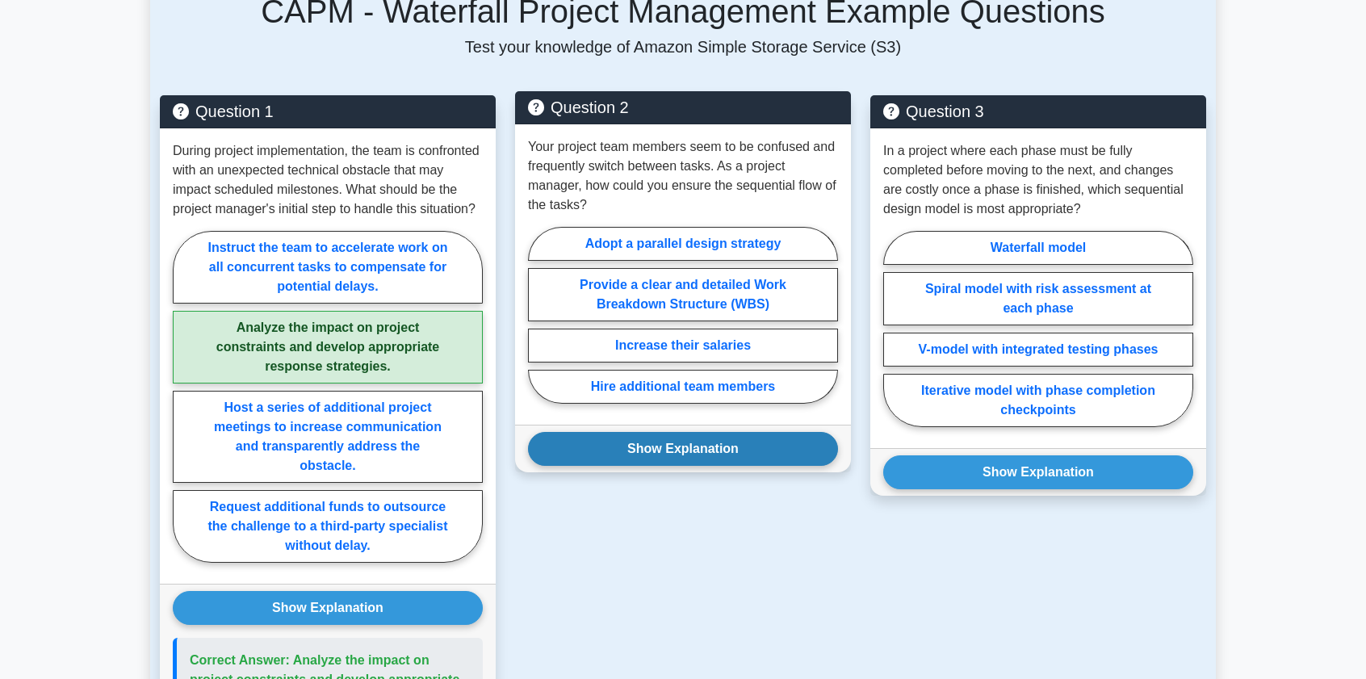
click at [732, 466] on div "Show Explanation Correct Answer: Provide a clear and detailed Work Breakdown St…" at bounding box center [683, 449] width 336 height 48
click at [729, 455] on button "Show Explanation" at bounding box center [683, 449] width 310 height 34
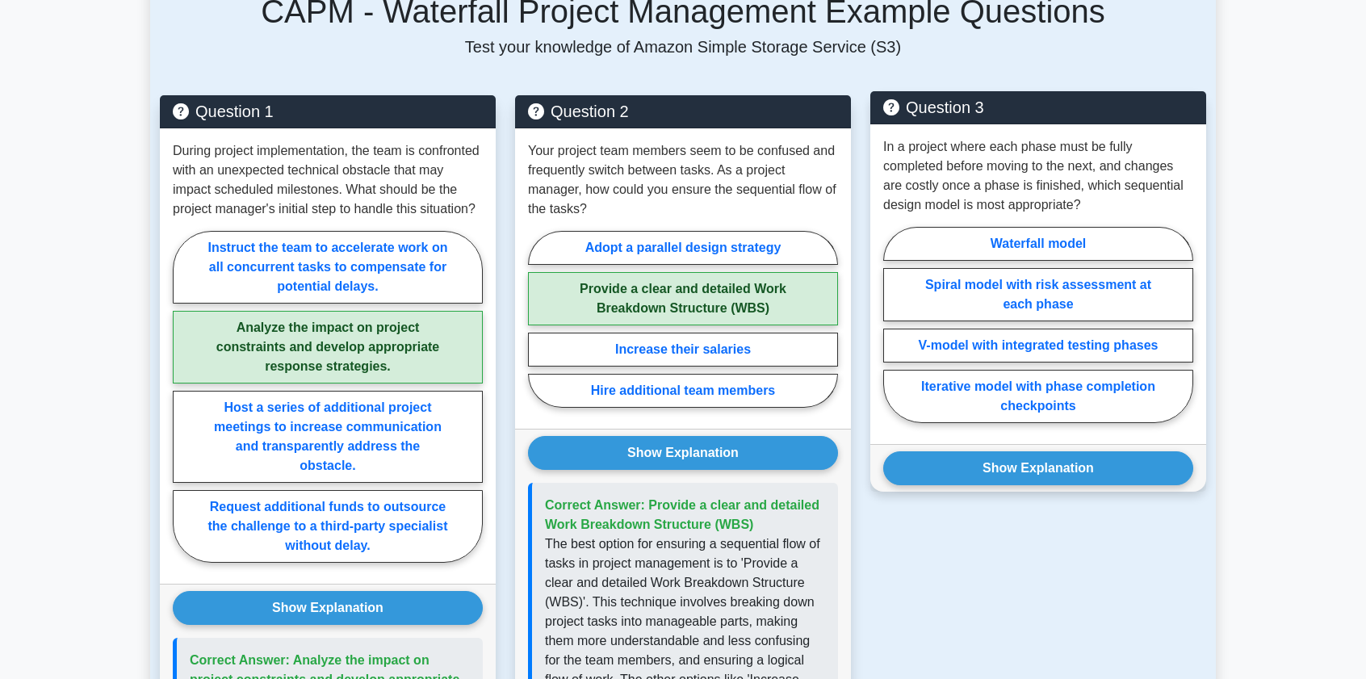
click at [1000, 485] on div "Show Explanation Correct Answer: Waterfall model" at bounding box center [1038, 468] width 336 height 48
click at [990, 473] on button "Show Explanation" at bounding box center [1038, 468] width 310 height 34
